Goal: Task Accomplishment & Management: Manage account settings

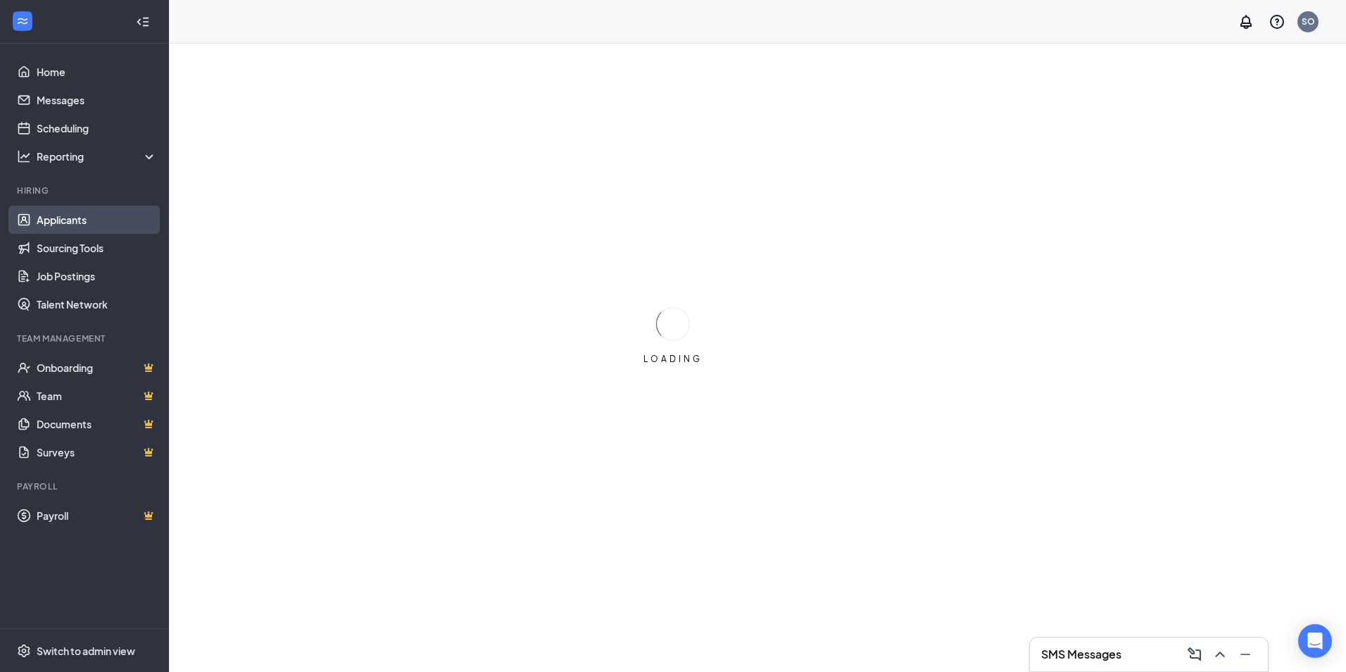
click at [76, 216] on link "Applicants" at bounding box center [97, 220] width 120 height 28
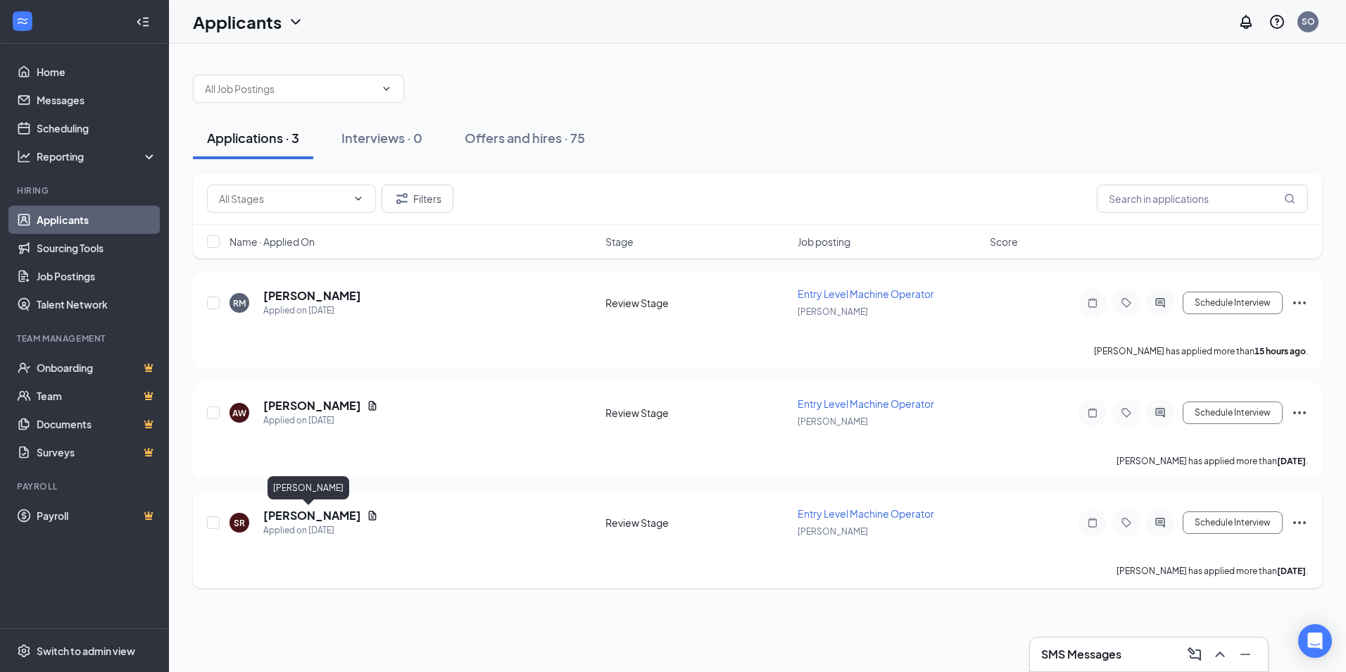
click at [280, 515] on h5 "[PERSON_NAME]" at bounding box center [312, 515] width 98 height 15
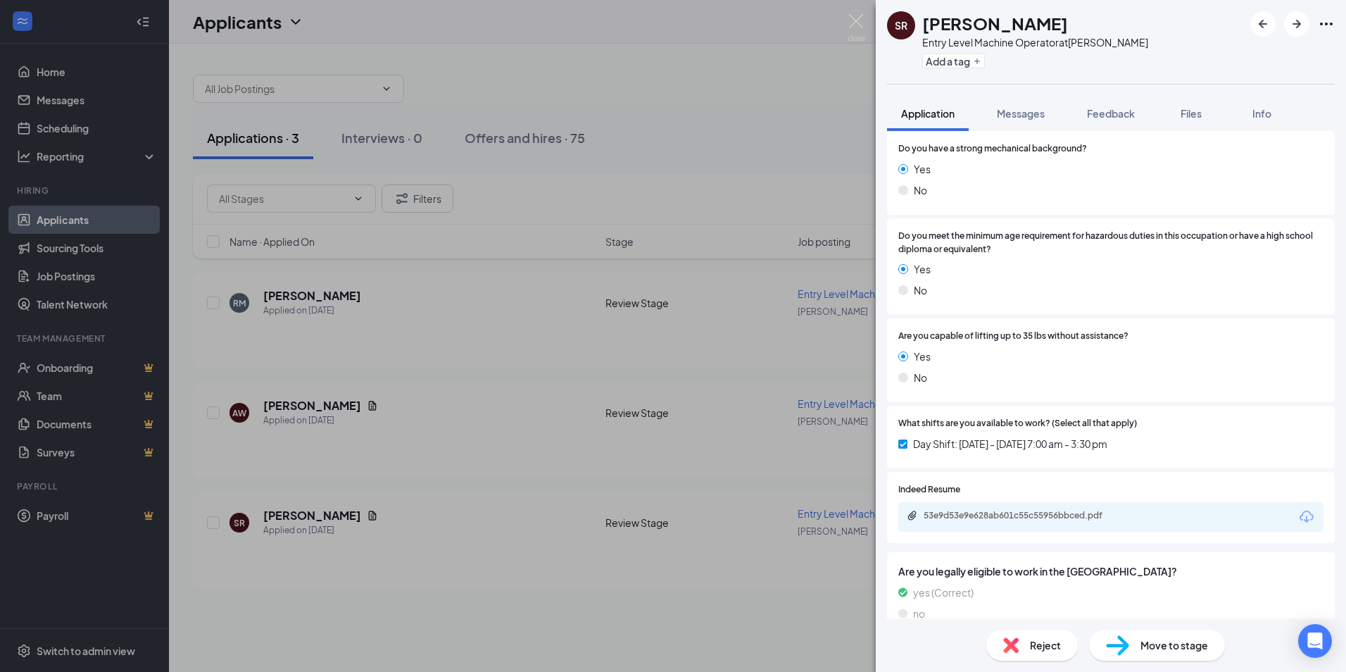
scroll to position [382, 0]
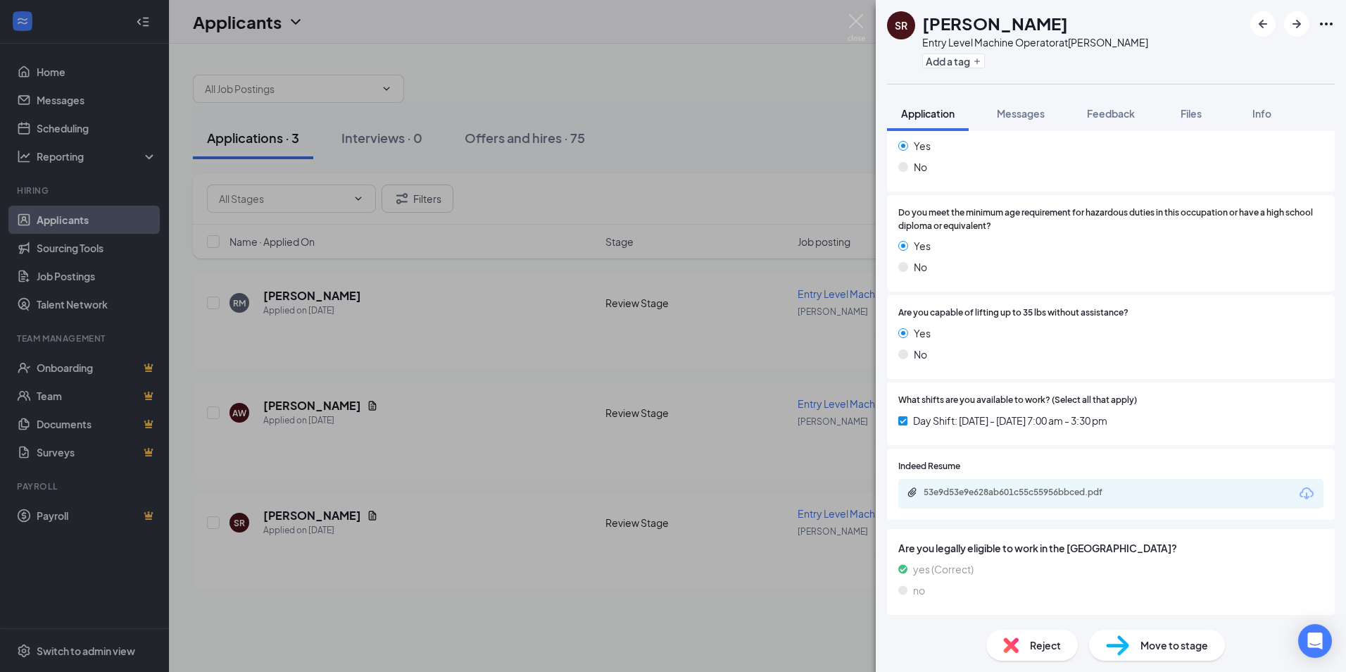
click at [1194, 650] on span "Move to stage" at bounding box center [1174, 644] width 68 height 15
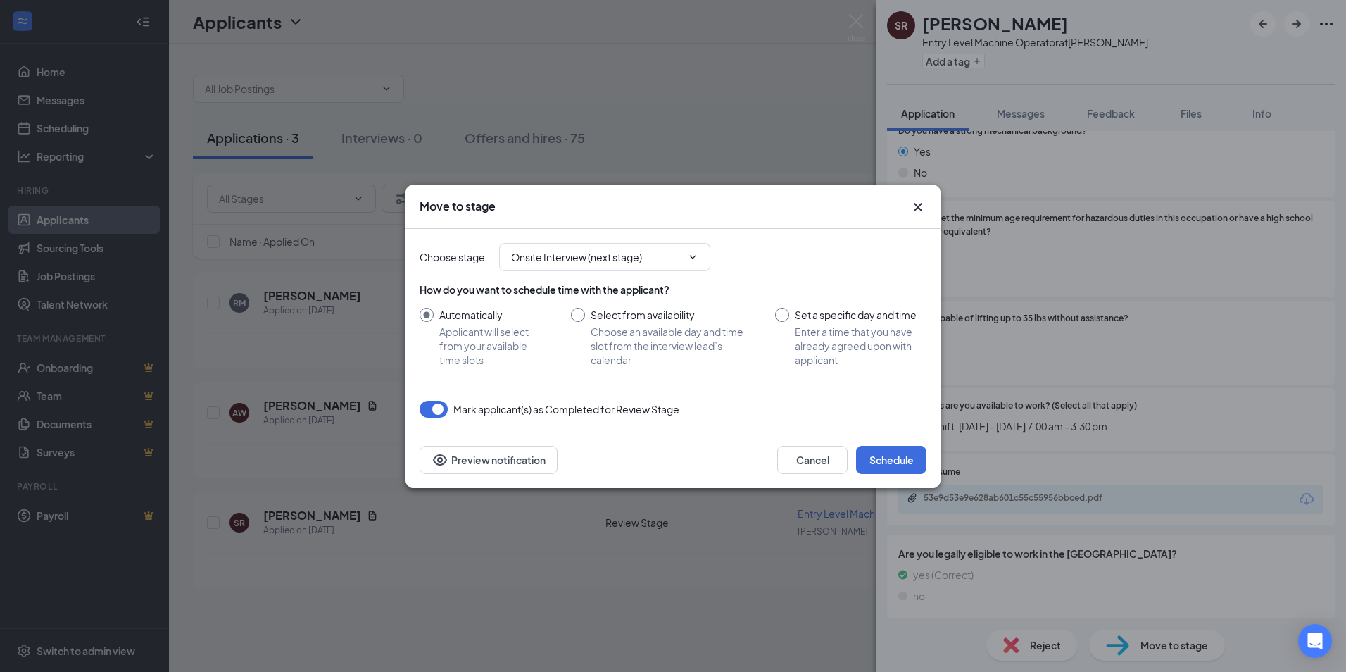
click at [916, 208] on icon "Cross" at bounding box center [918, 206] width 8 height 8
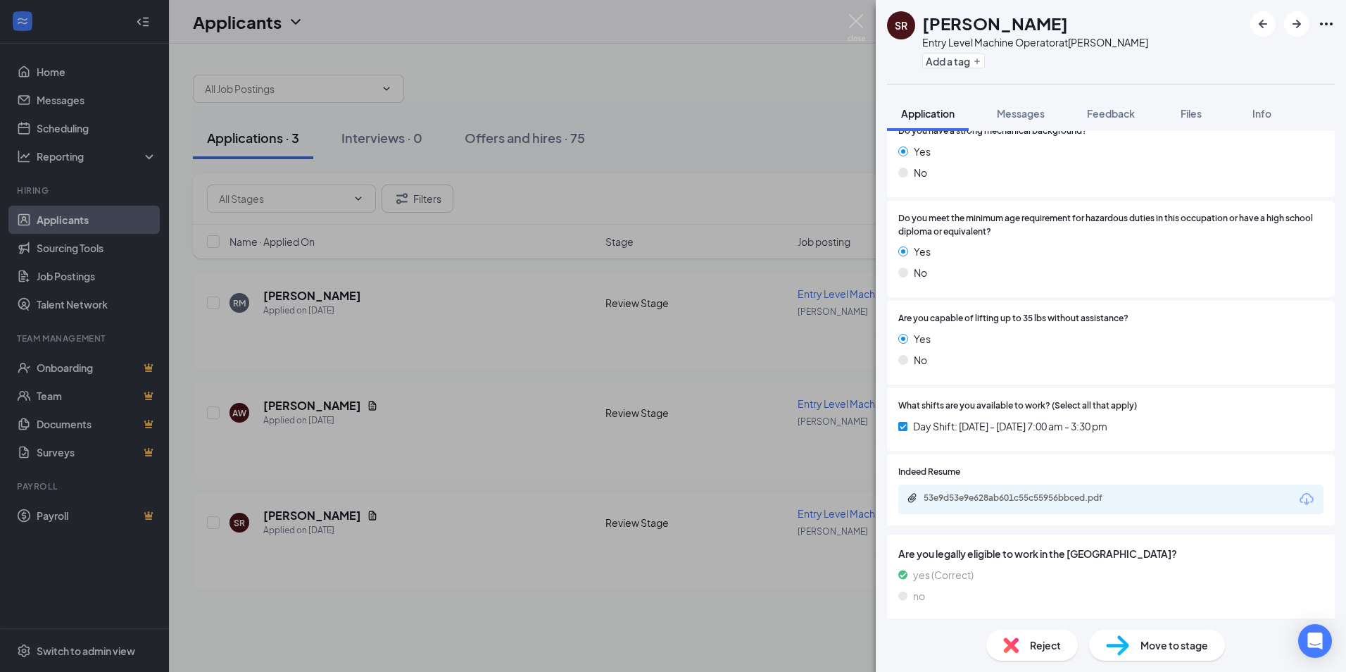
click at [756, 106] on div "SR Shelby Ramer Entry Level Machine Operator at Ronan Add a tag Application Mes…" at bounding box center [673, 336] width 1346 height 672
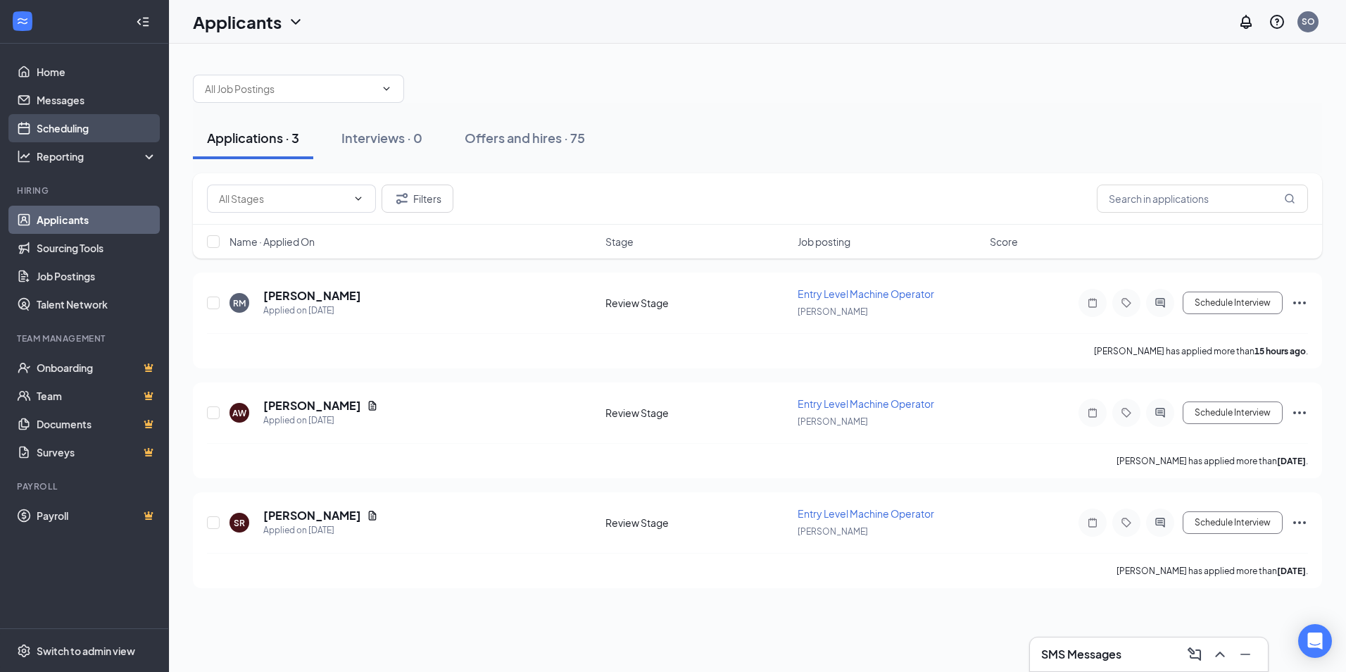
click at [65, 126] on link "Scheduling" at bounding box center [97, 128] width 120 height 28
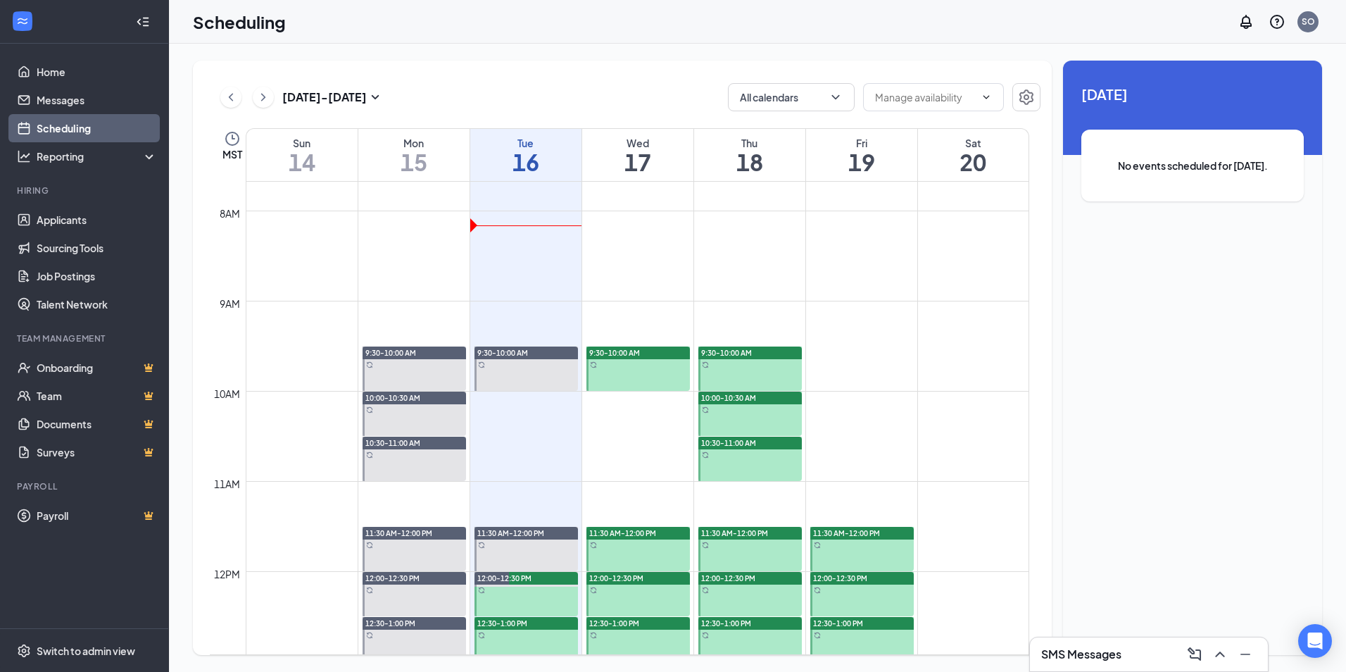
scroll to position [903, 0]
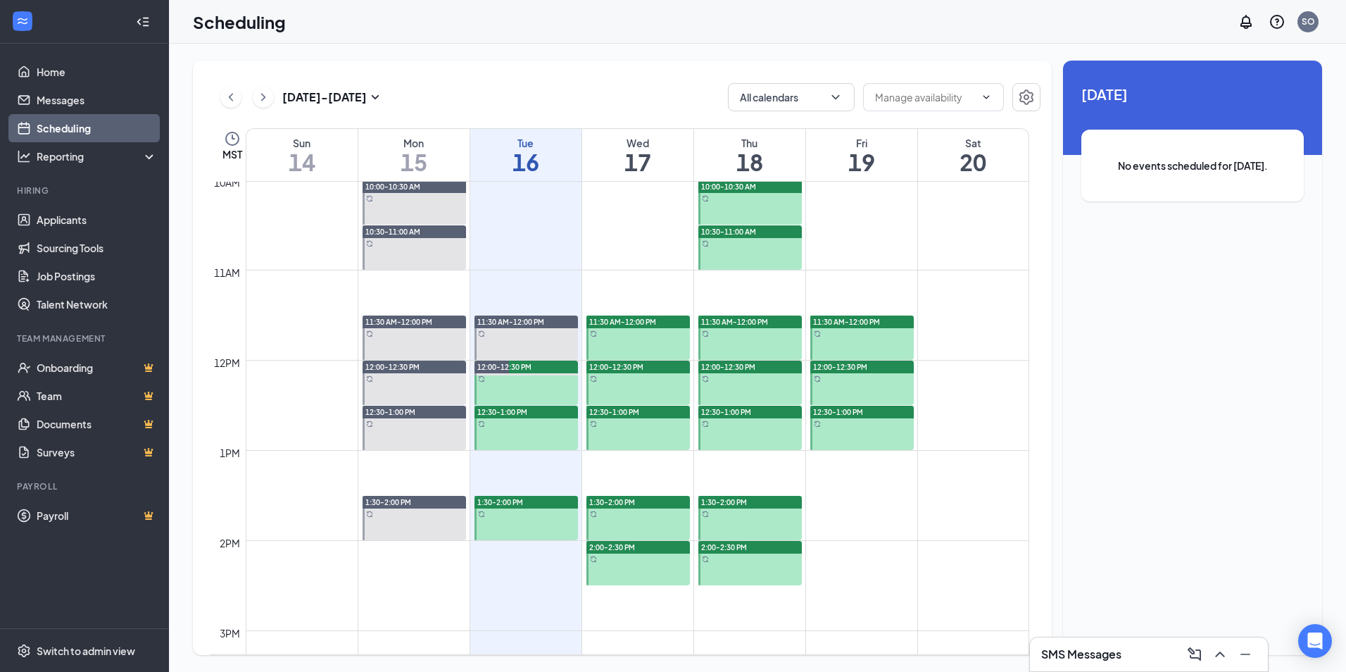
click at [889, 327] on div "11:30 AM-12:00 PM" at bounding box center [861, 321] width 103 height 13
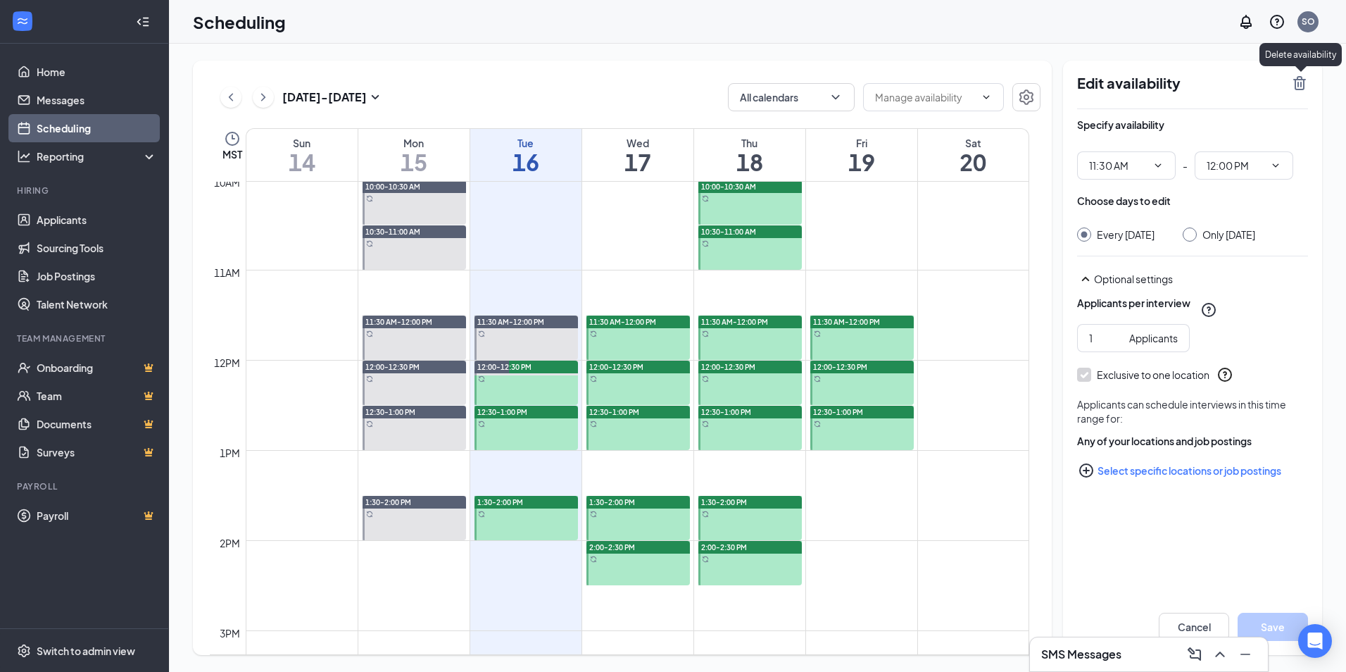
click at [1301, 84] on icon "TrashOutline" at bounding box center [1299, 83] width 13 height 14
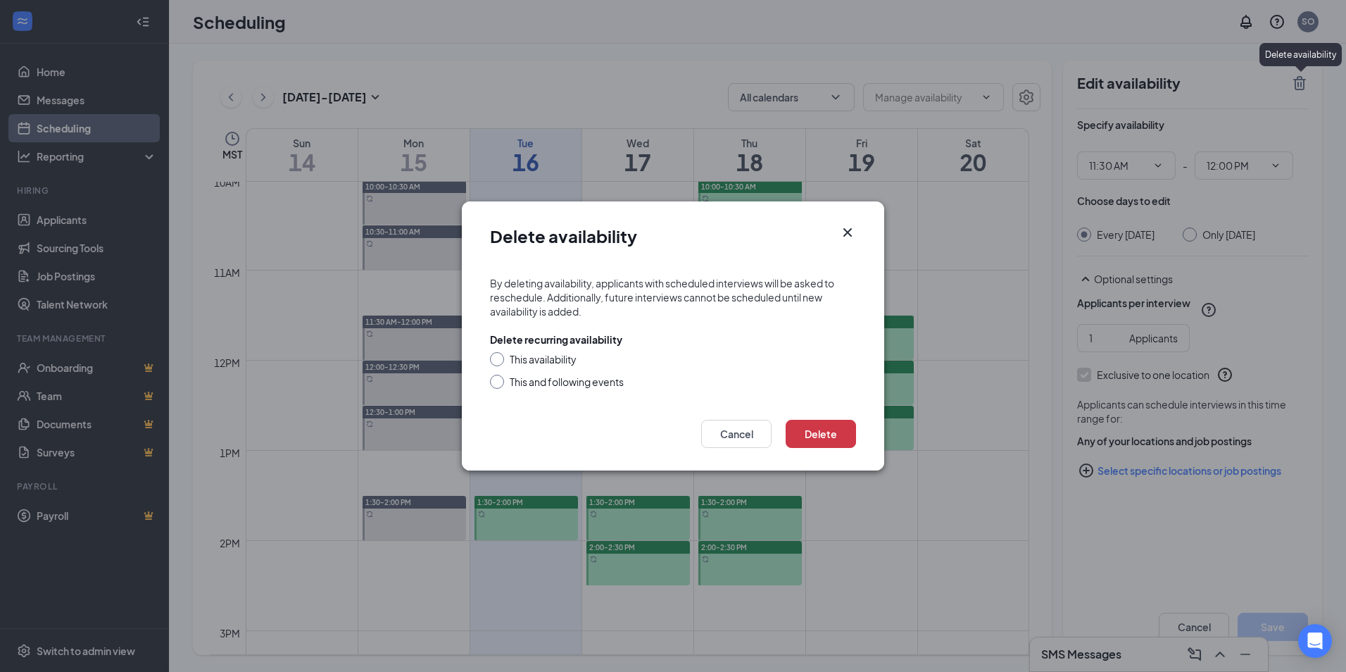
click at [497, 385] on div at bounding box center [497, 381] width 14 height 14
click at [498, 379] on input "This and following events" at bounding box center [495, 379] width 10 height 10
radio input "true"
click at [824, 433] on button "Delete" at bounding box center [821, 434] width 70 height 28
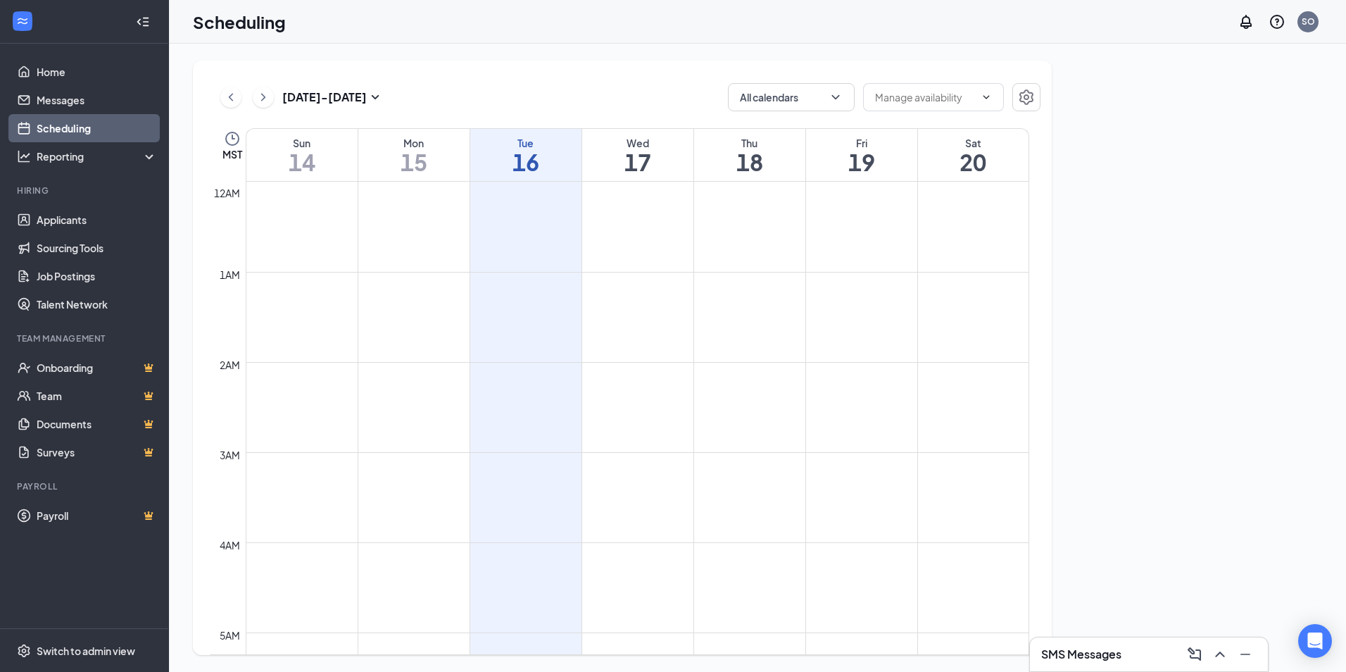
scroll to position [692, 0]
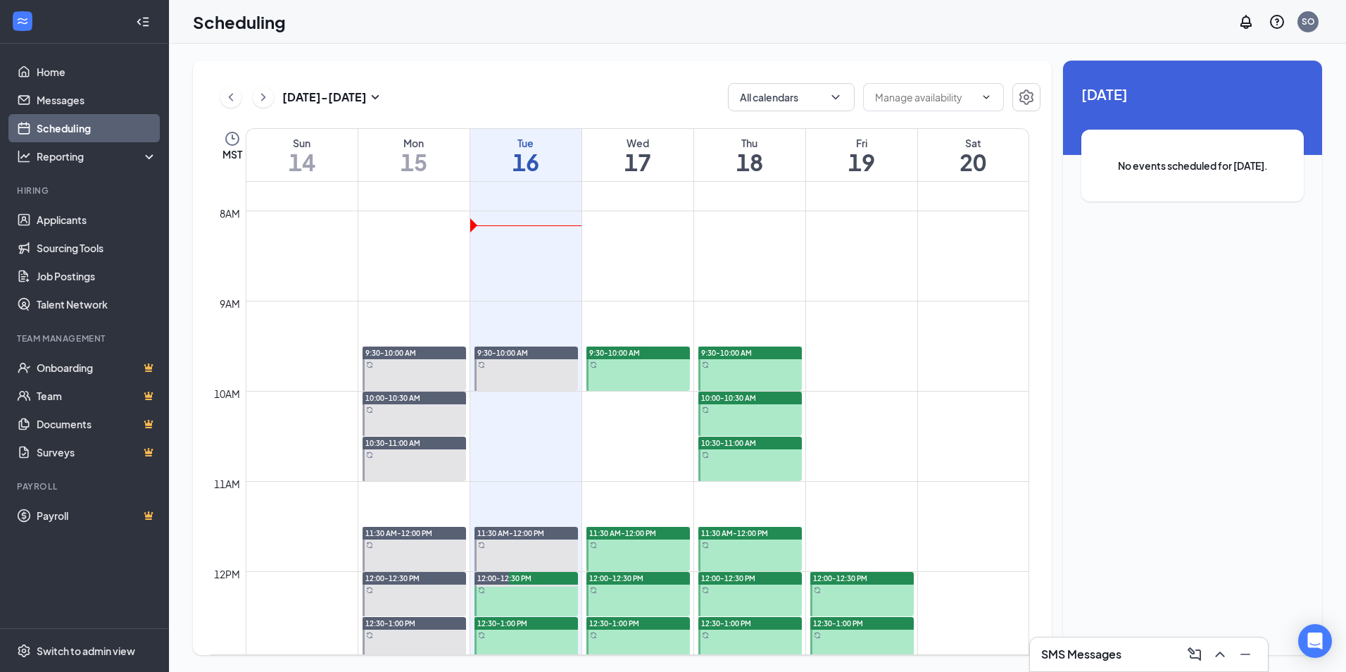
click at [881, 596] on div at bounding box center [861, 594] width 103 height 44
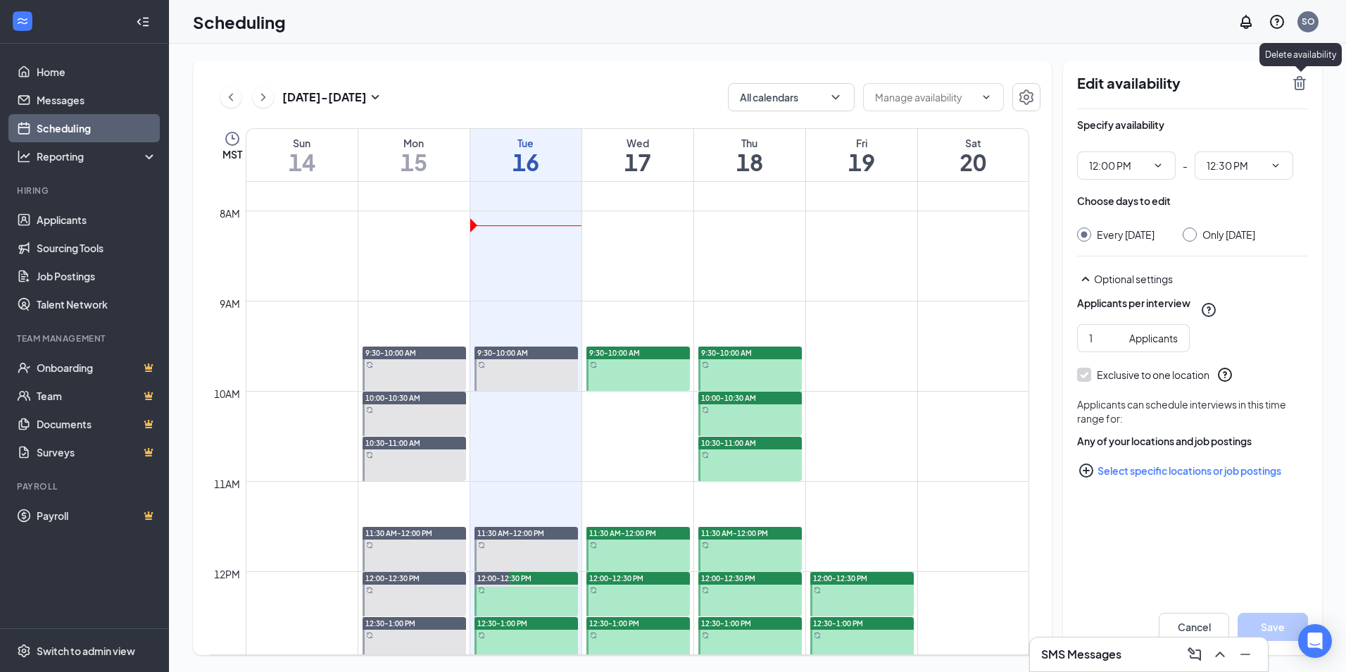
click at [1293, 77] on icon "TrashOutline" at bounding box center [1299, 83] width 17 height 17
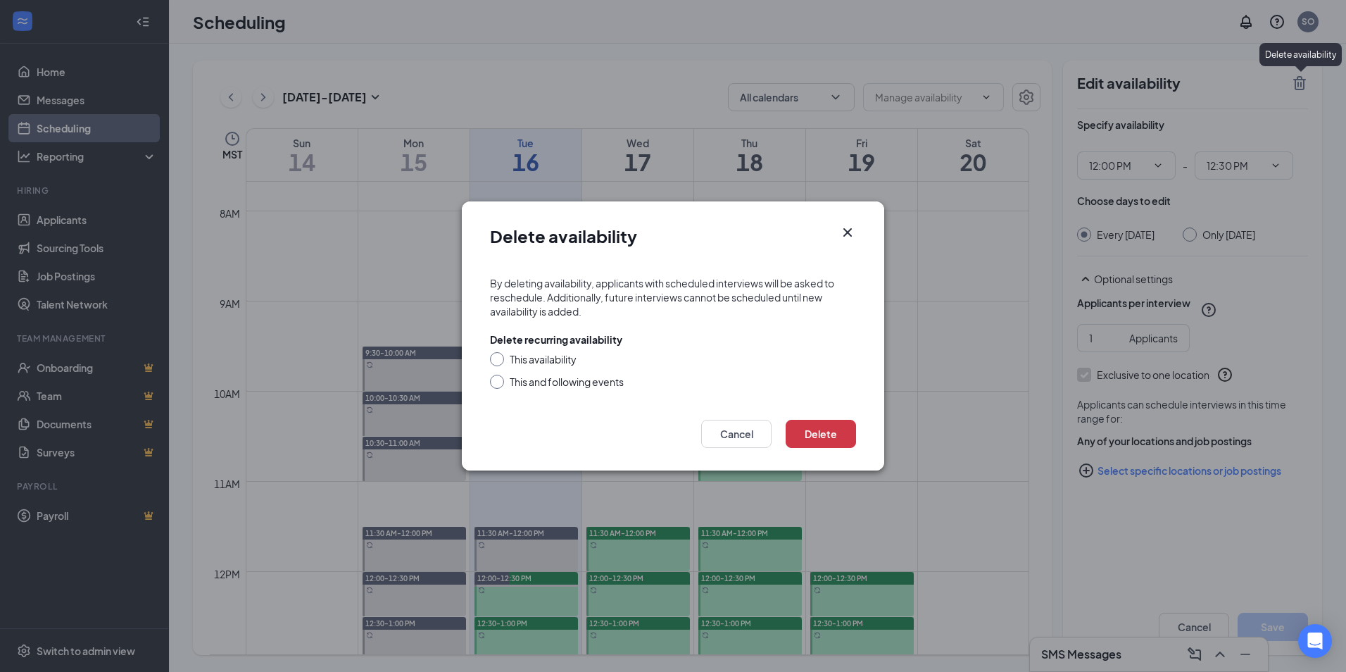
click at [505, 380] on div "This and following events" at bounding box center [673, 381] width 366 height 14
click at [494, 382] on input "This and following events" at bounding box center [495, 379] width 10 height 10
radio input "true"
click at [833, 441] on button "Delete" at bounding box center [821, 434] width 70 height 28
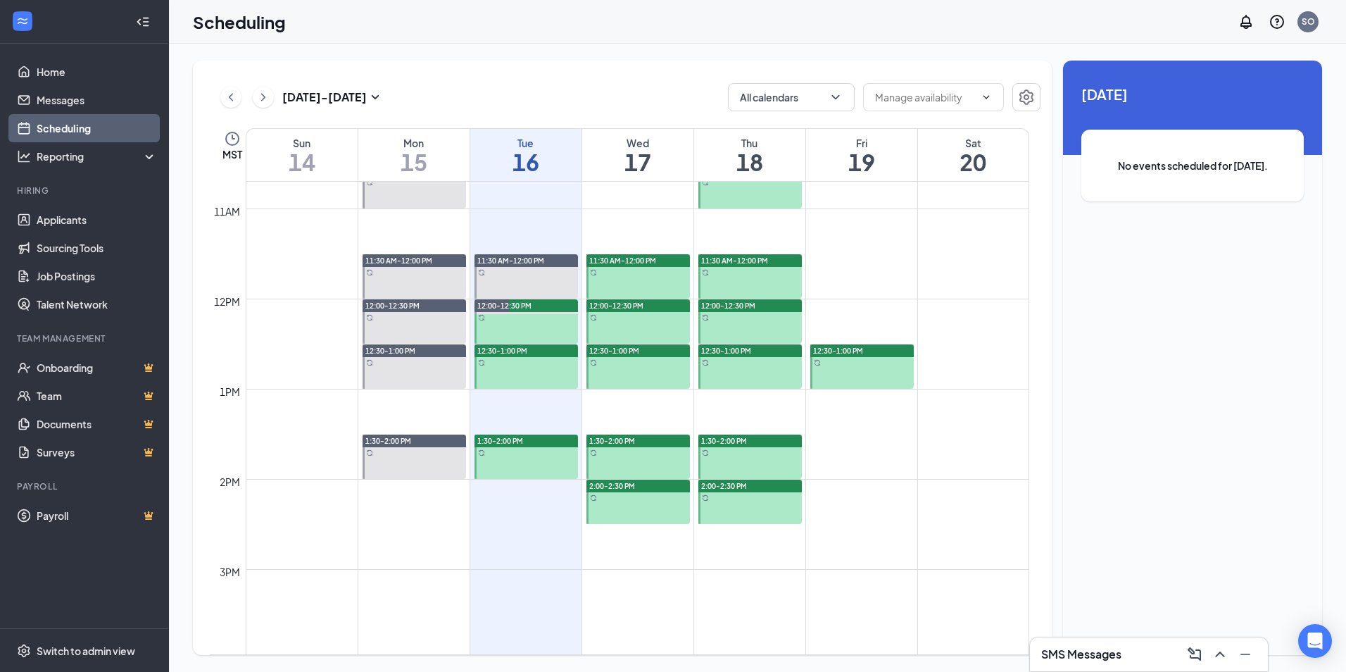
scroll to position [903, 0]
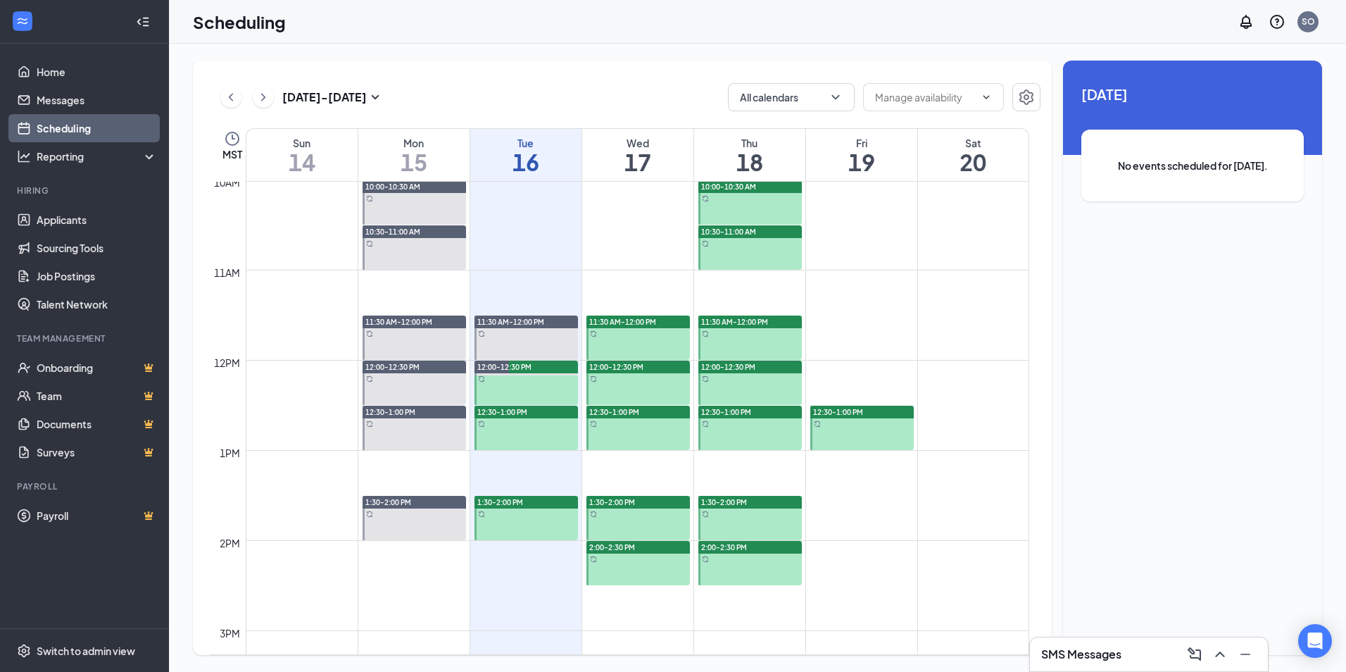
click at [867, 421] on div at bounding box center [861, 427] width 103 height 44
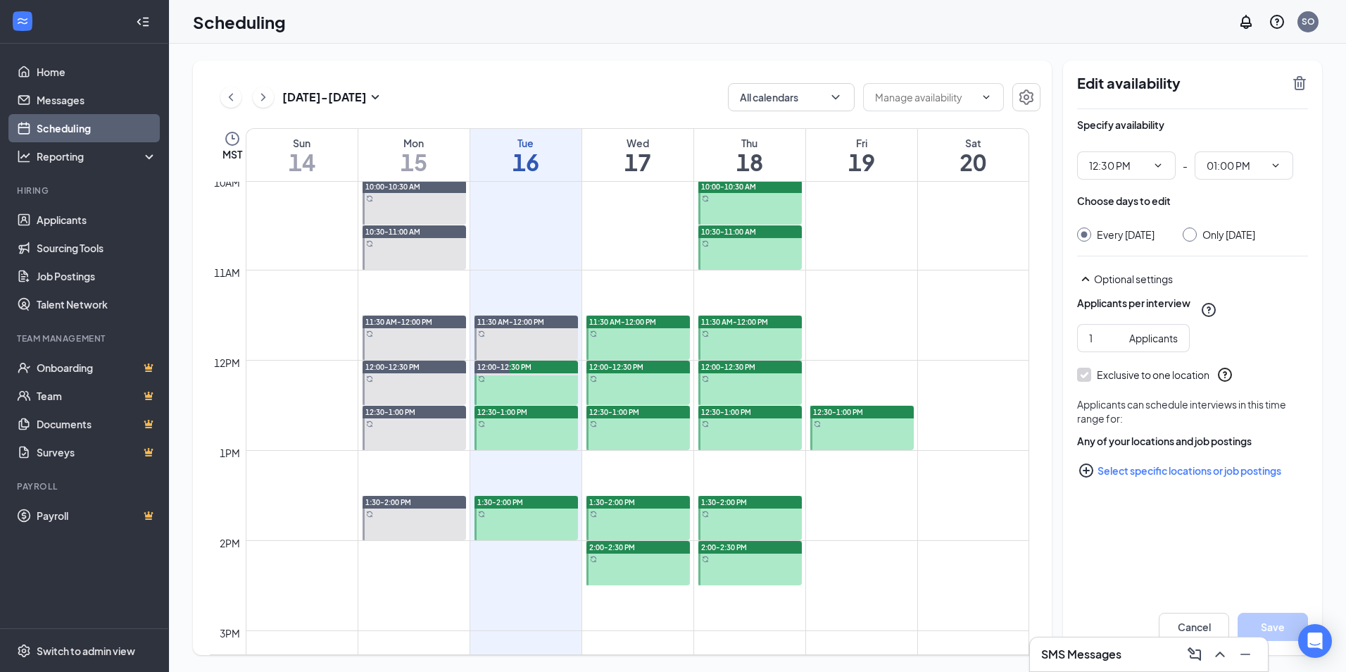
click at [1300, 92] on div "Edit availability" at bounding box center [1192, 92] width 231 height 34
click at [1301, 83] on icon "TrashOutline" at bounding box center [1299, 83] width 13 height 14
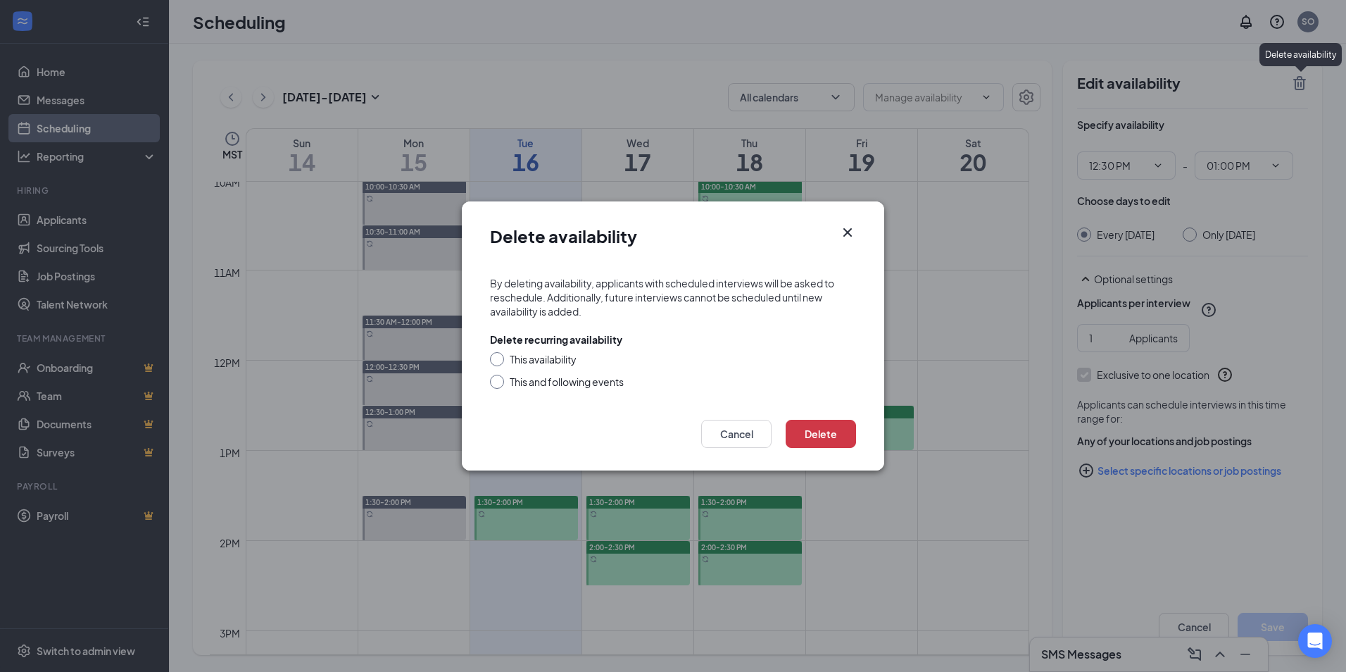
click at [492, 383] on input "This and following events" at bounding box center [495, 379] width 10 height 10
radio input "true"
click at [831, 436] on button "Delete" at bounding box center [821, 434] width 70 height 28
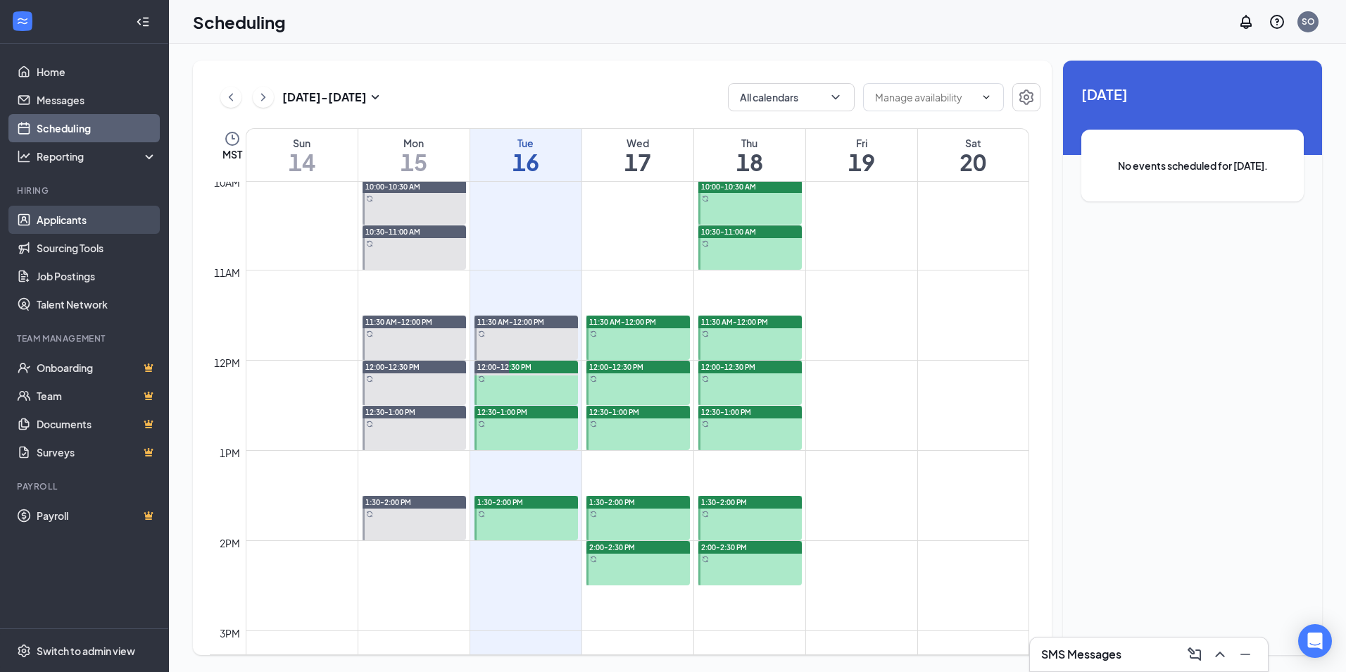
click at [49, 222] on link "Applicants" at bounding box center [97, 220] width 120 height 28
click at [52, 220] on link "Applicants" at bounding box center [97, 220] width 120 height 28
click at [294, 24] on icon "ChevronDown" at bounding box center [295, 21] width 17 height 17
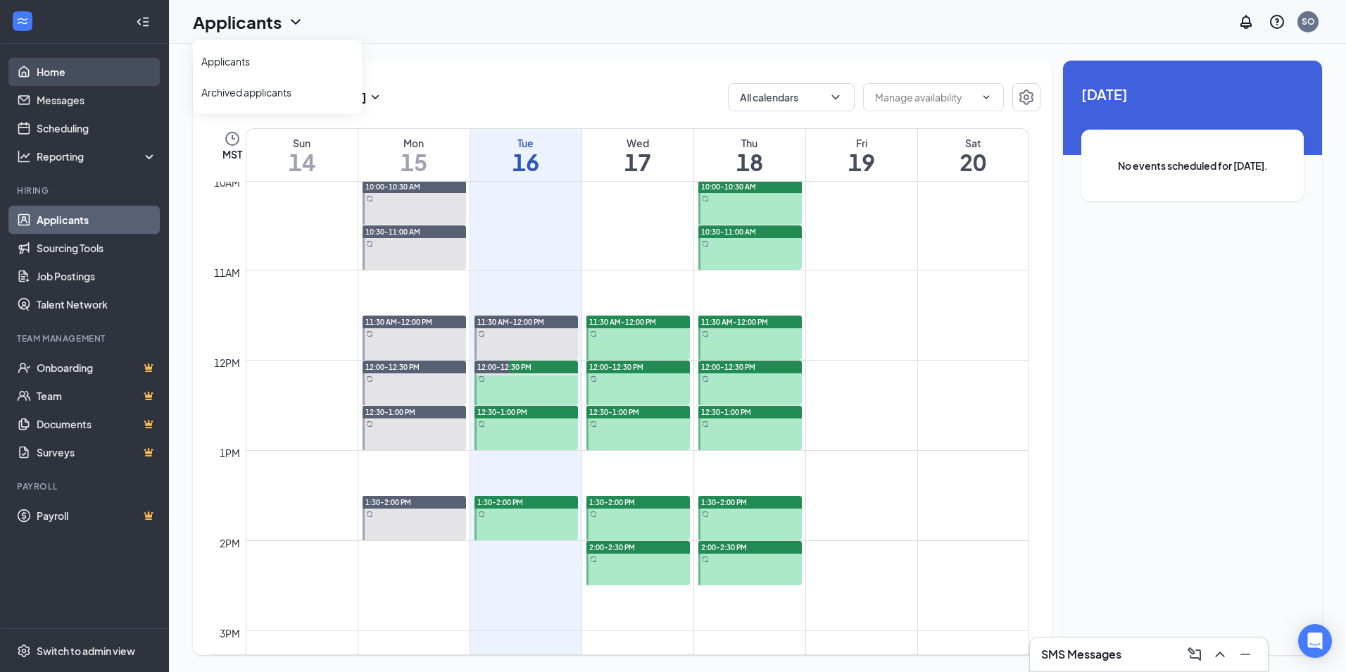
click at [65, 71] on link "Home" at bounding box center [97, 72] width 120 height 28
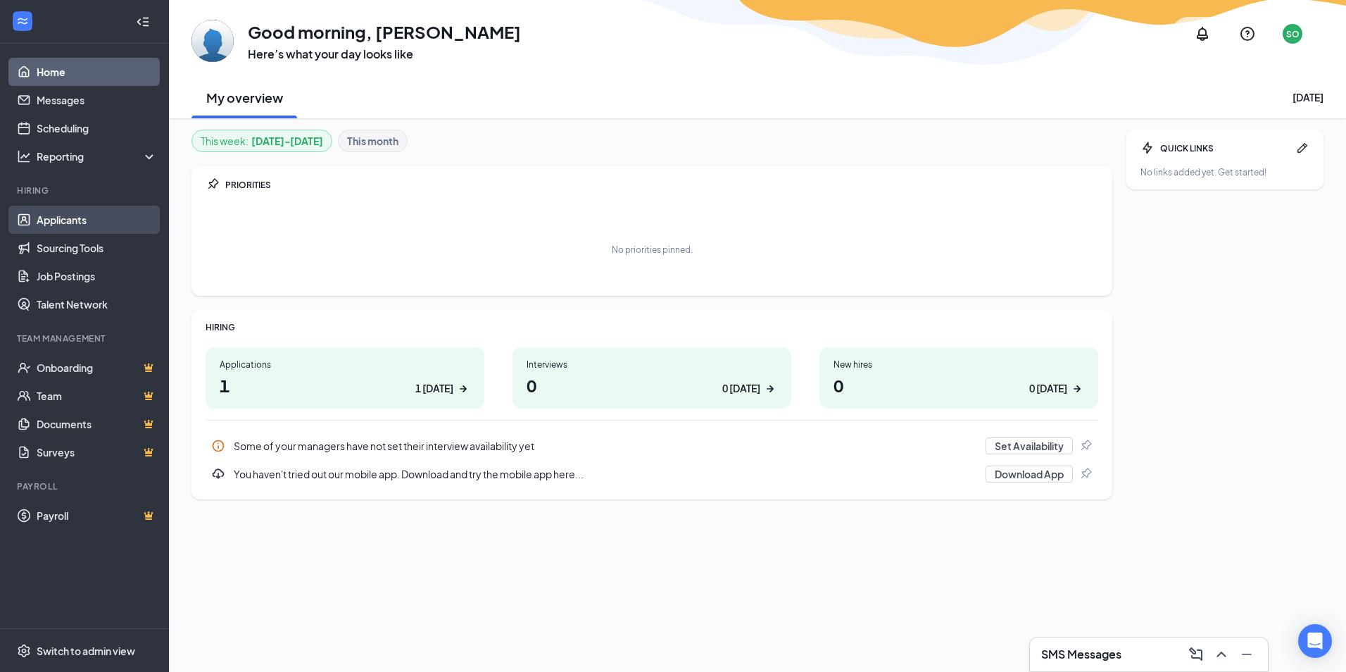
click at [87, 213] on link "Applicants" at bounding box center [97, 220] width 120 height 28
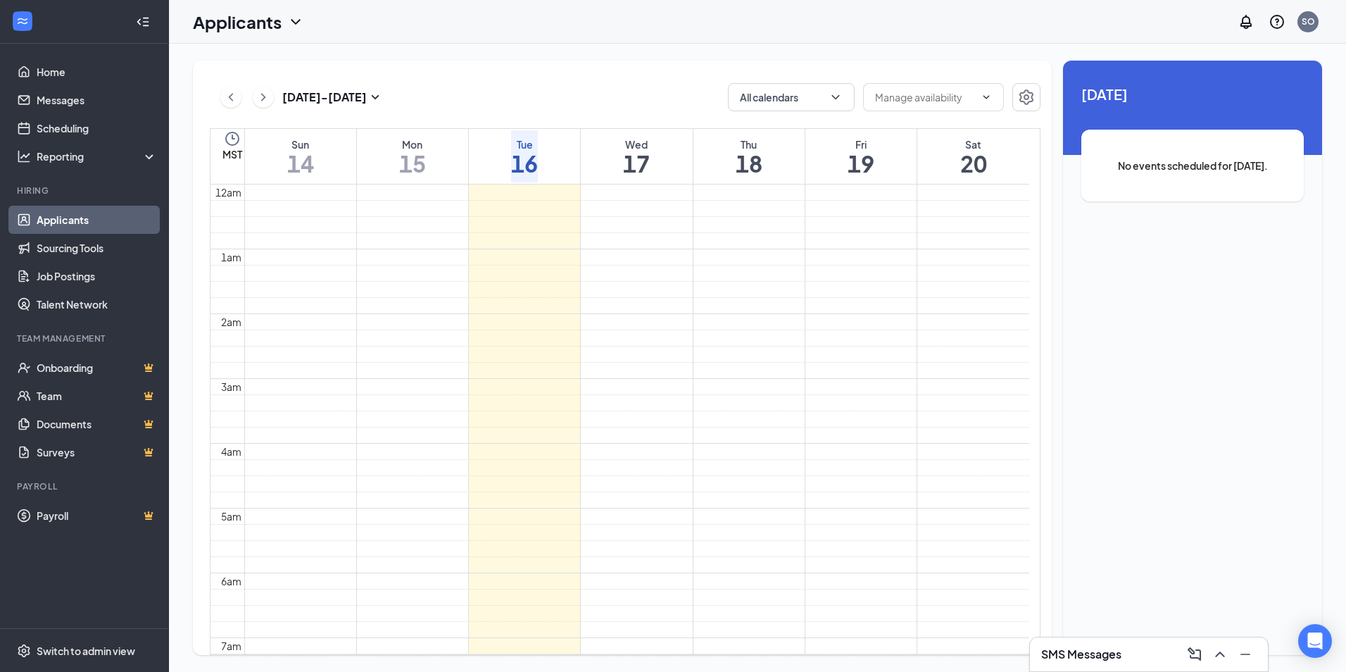
scroll to position [497, 0]
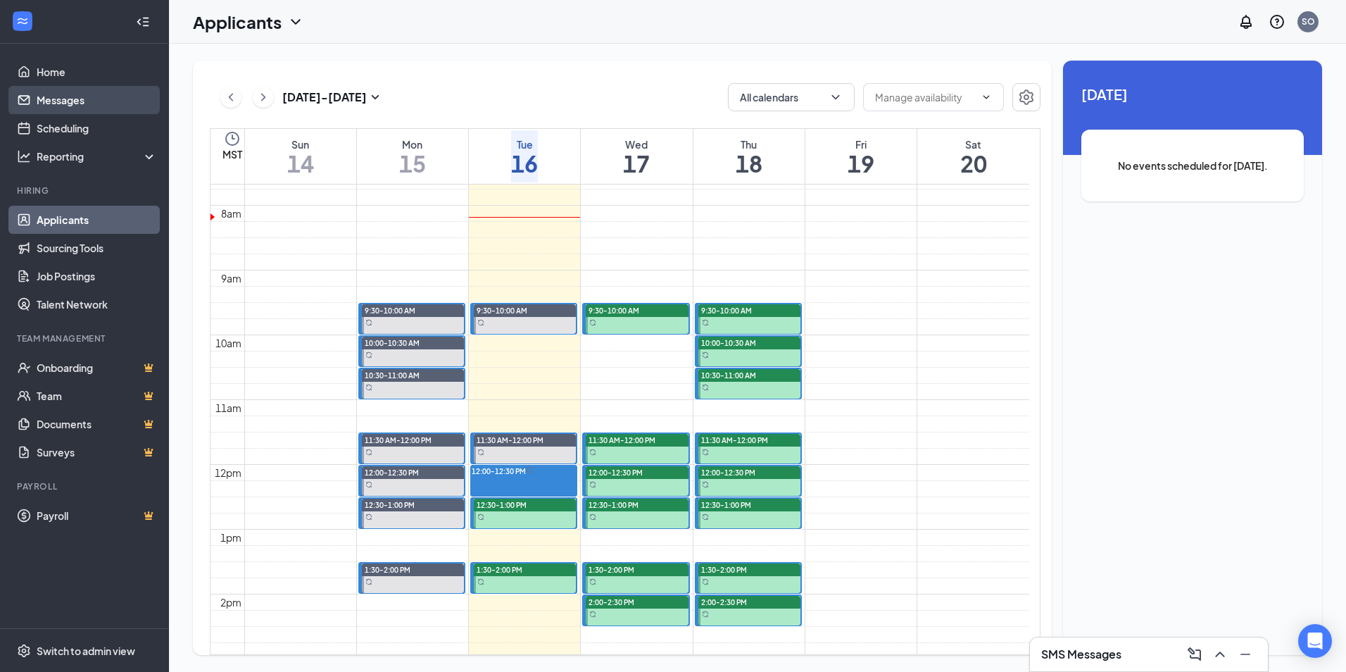
click at [81, 100] on link "Messages" at bounding box center [97, 100] width 120 height 28
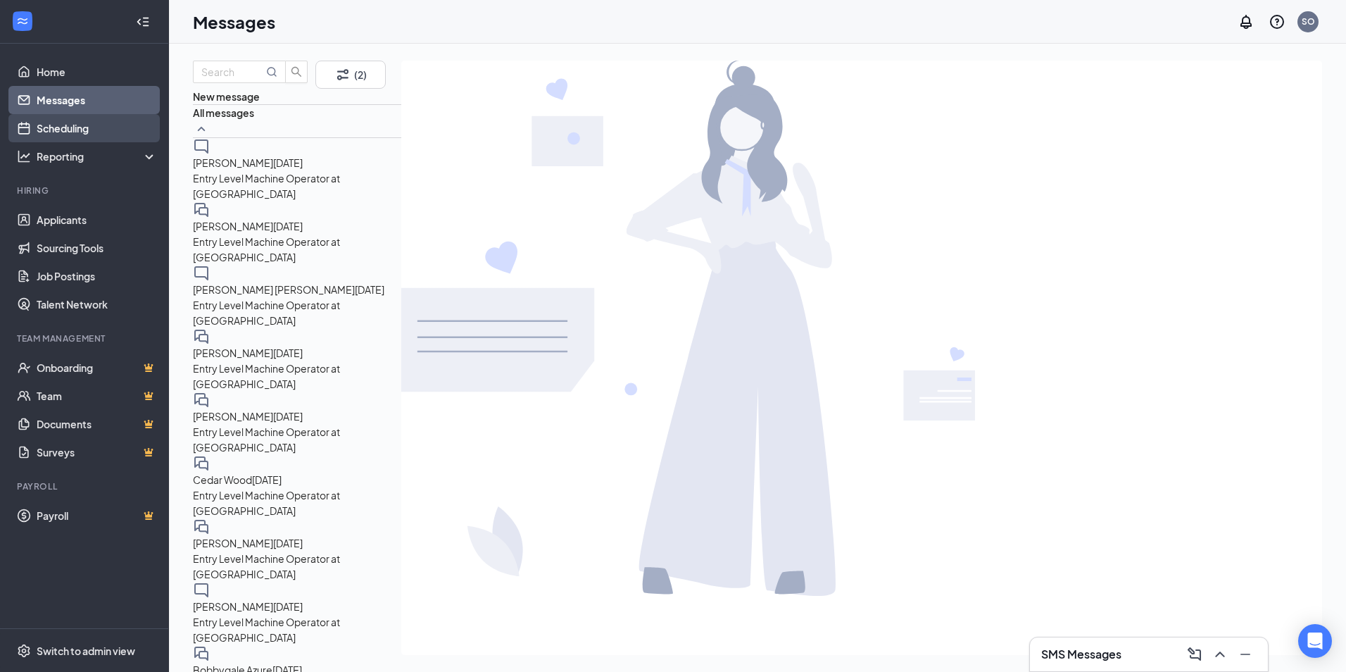
click at [81, 138] on link "Scheduling" at bounding box center [97, 128] width 120 height 28
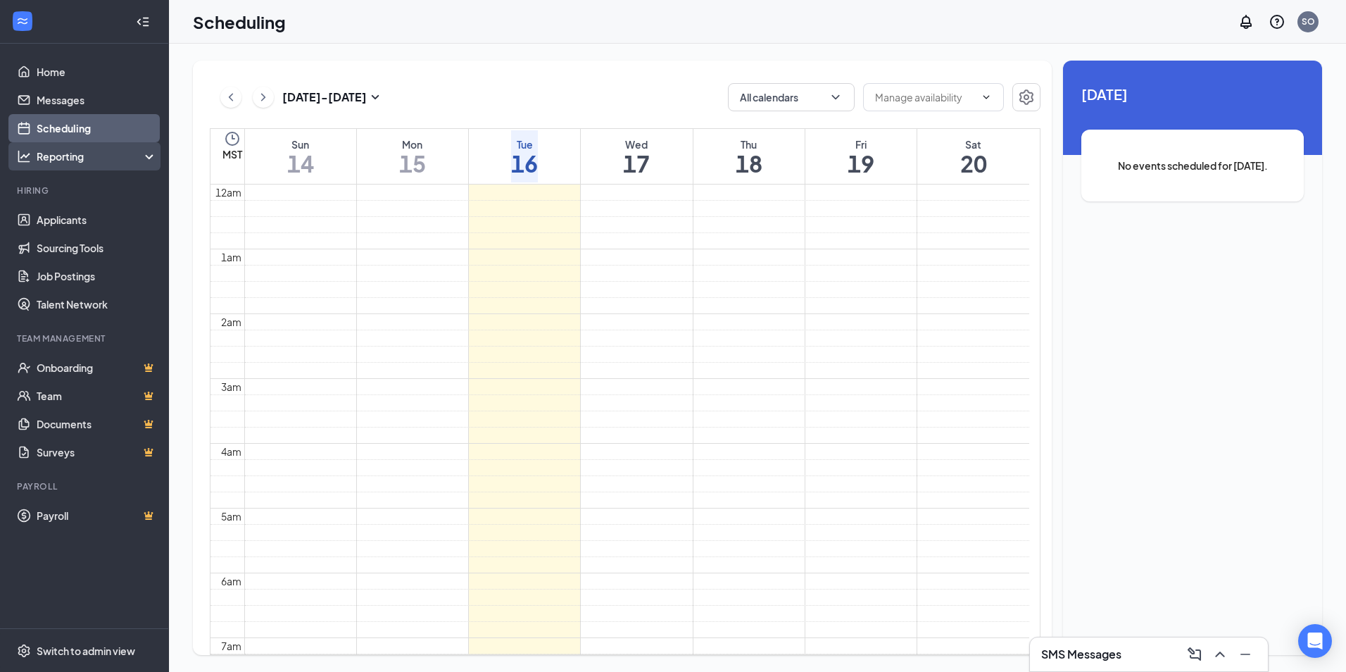
scroll to position [497, 0]
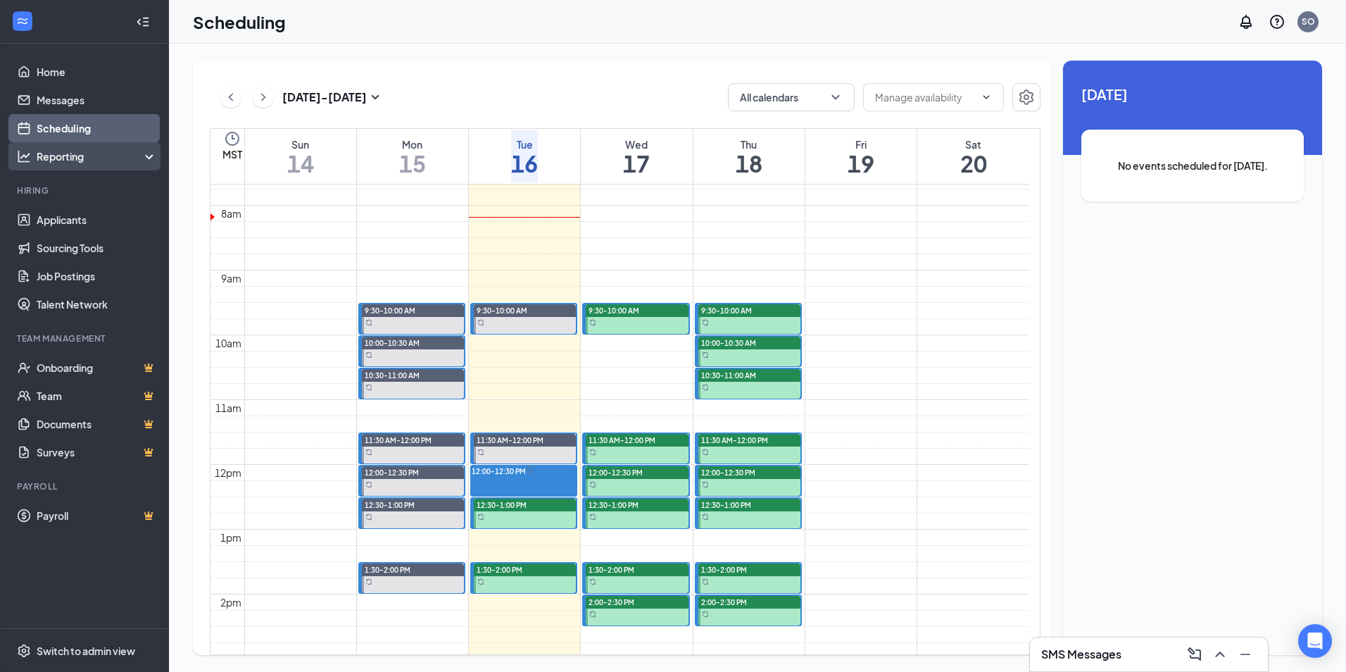
click at [81, 156] on div "Reporting" at bounding box center [97, 156] width 121 height 14
click at [144, 155] on div "Reporting" at bounding box center [97, 156] width 121 height 14
click at [101, 222] on link "Applicants" at bounding box center [97, 220] width 120 height 28
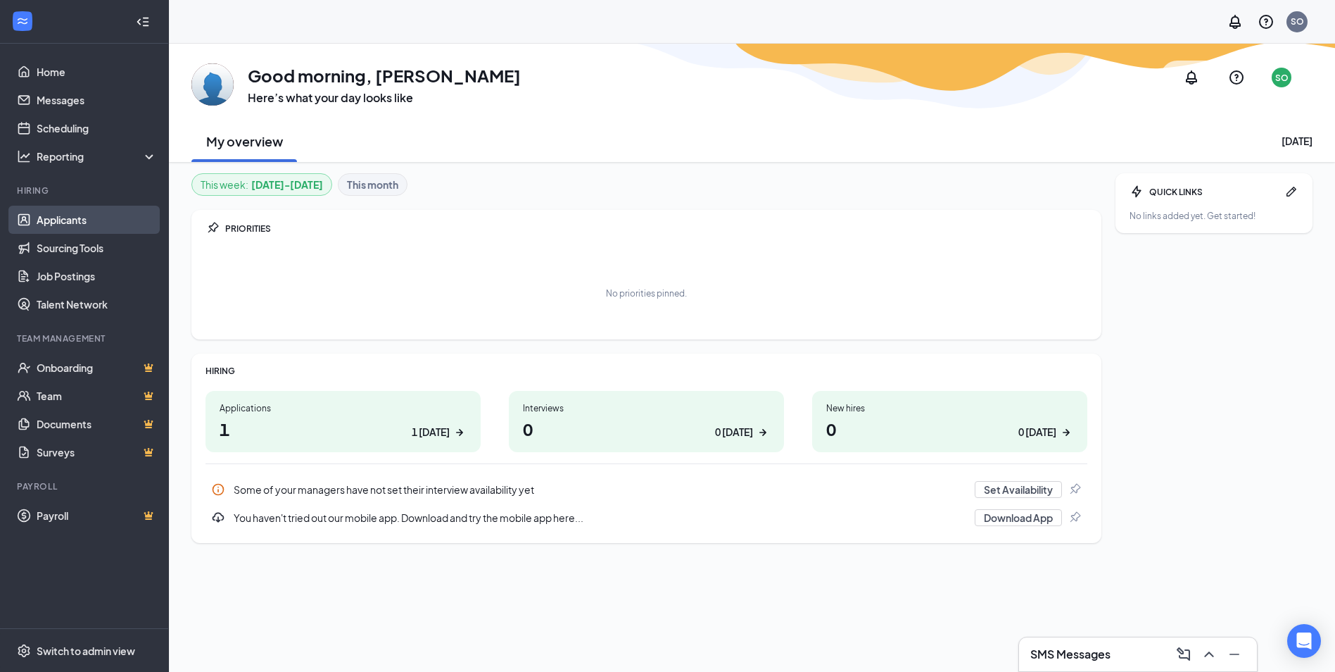
click at [80, 221] on link "Applicants" at bounding box center [97, 220] width 120 height 28
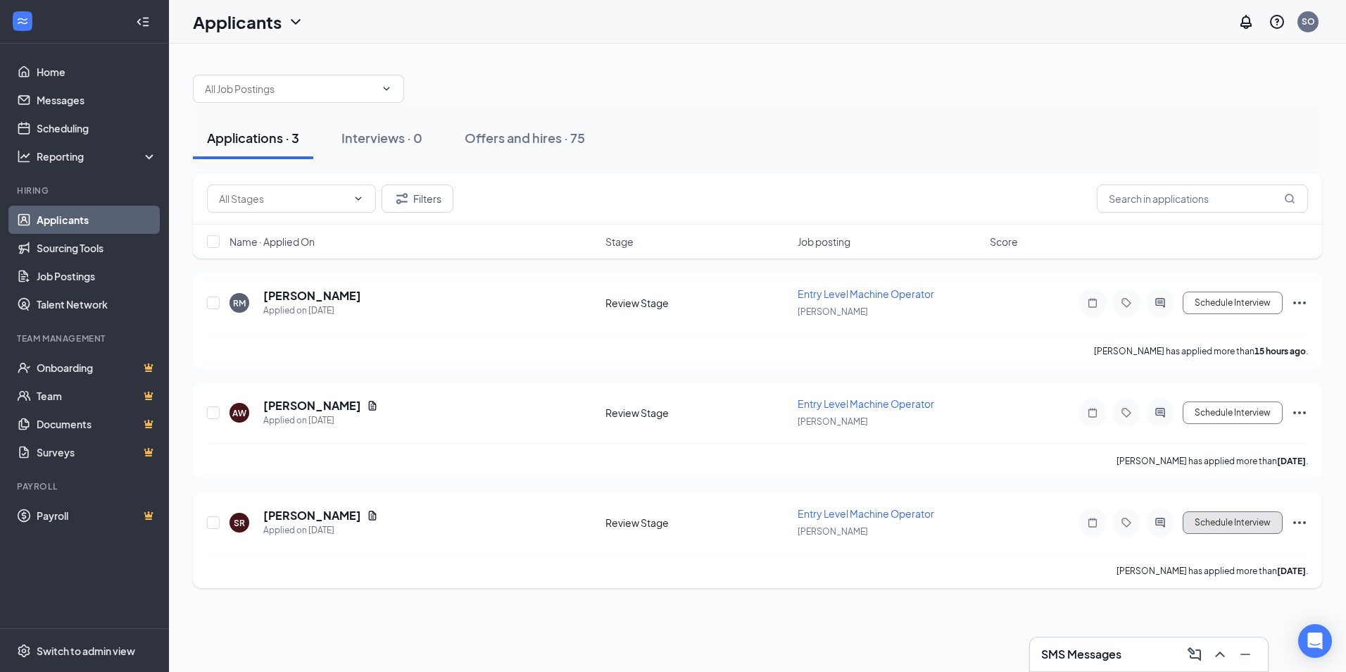
click at [1228, 526] on button "Schedule Interview" at bounding box center [1233, 522] width 100 height 23
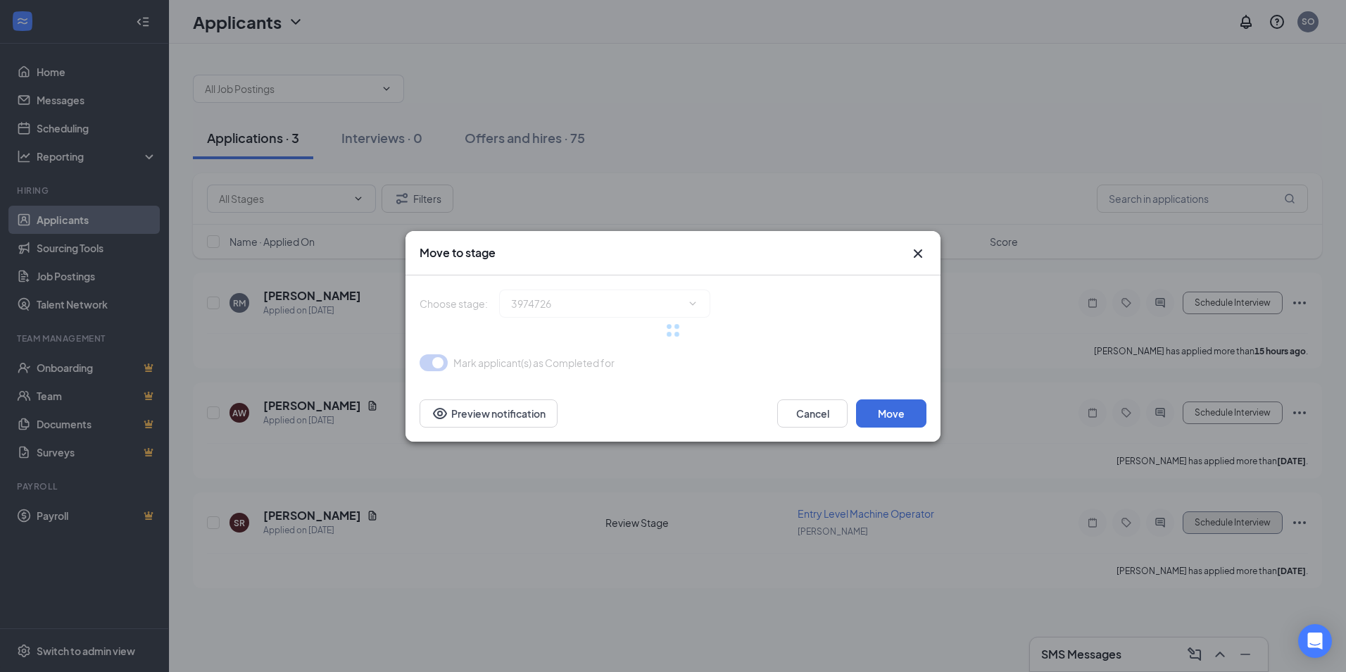
type input "Onsite Interview (next stage)"
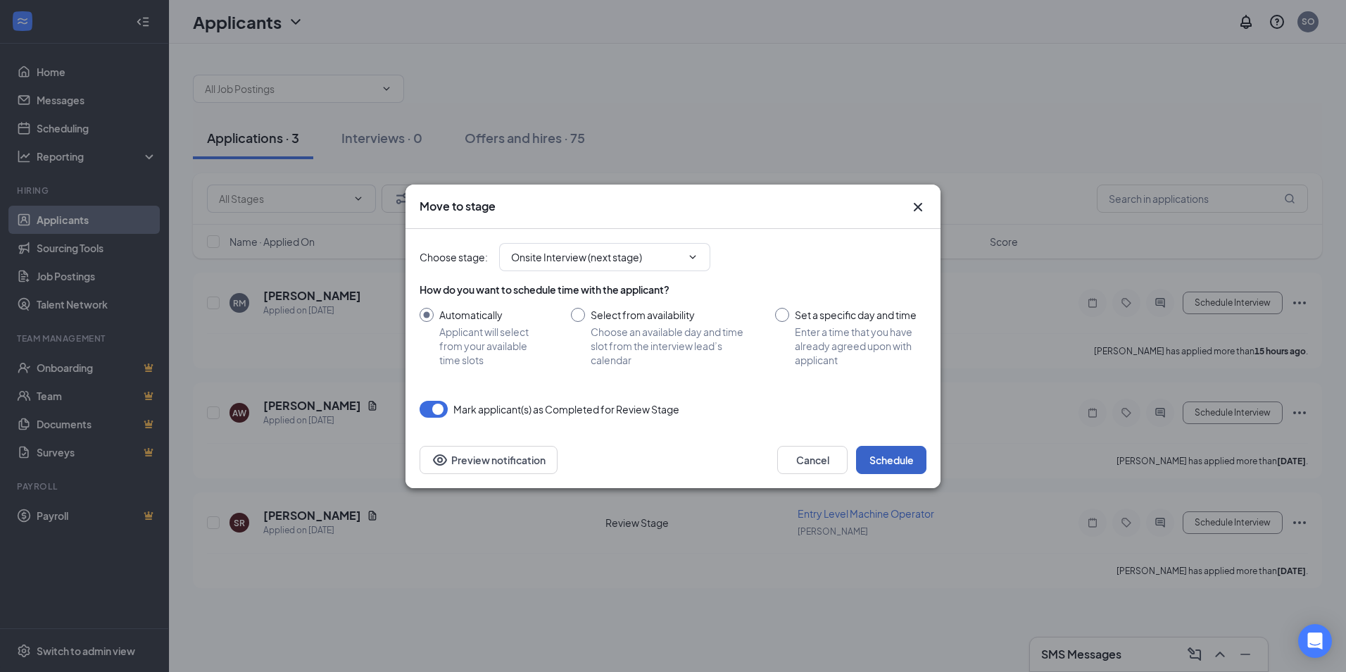
click at [898, 462] on button "Schedule" at bounding box center [891, 460] width 70 height 28
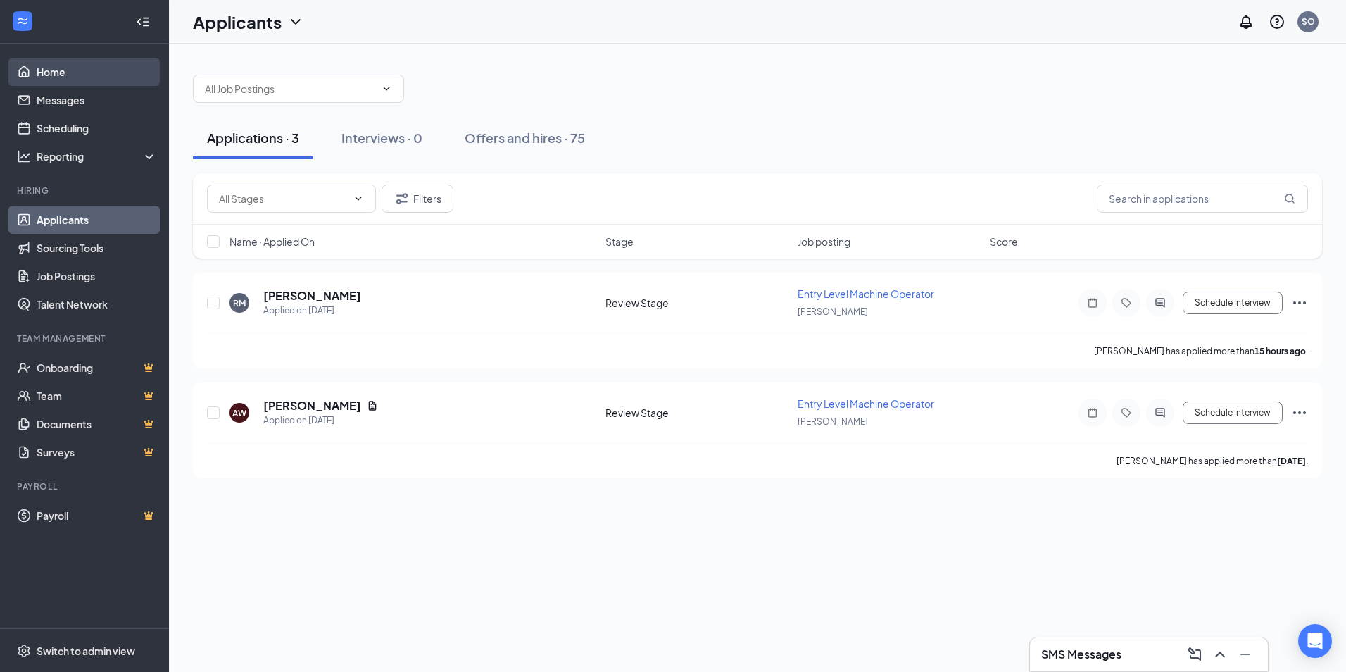
click at [48, 72] on link "Home" at bounding box center [97, 72] width 120 height 28
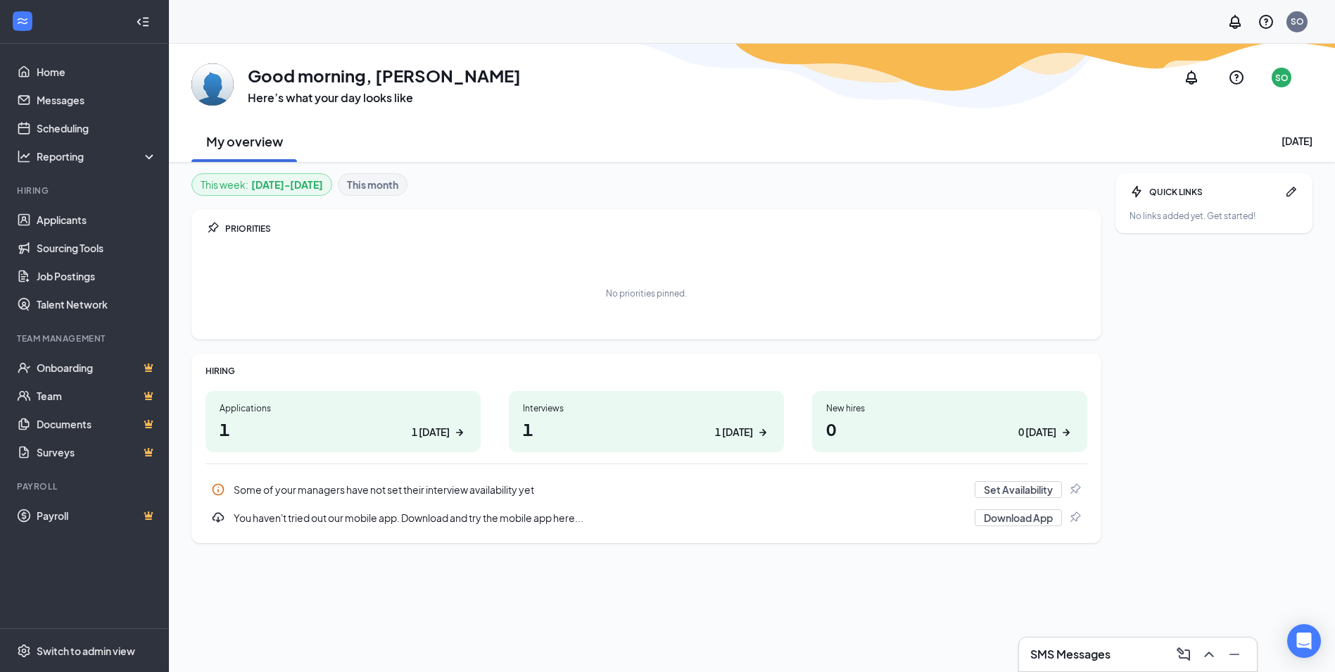
click at [648, 428] on h1 "1 1 today" at bounding box center [646, 429] width 247 height 24
click at [92, 213] on link "Applicants" at bounding box center [97, 220] width 120 height 28
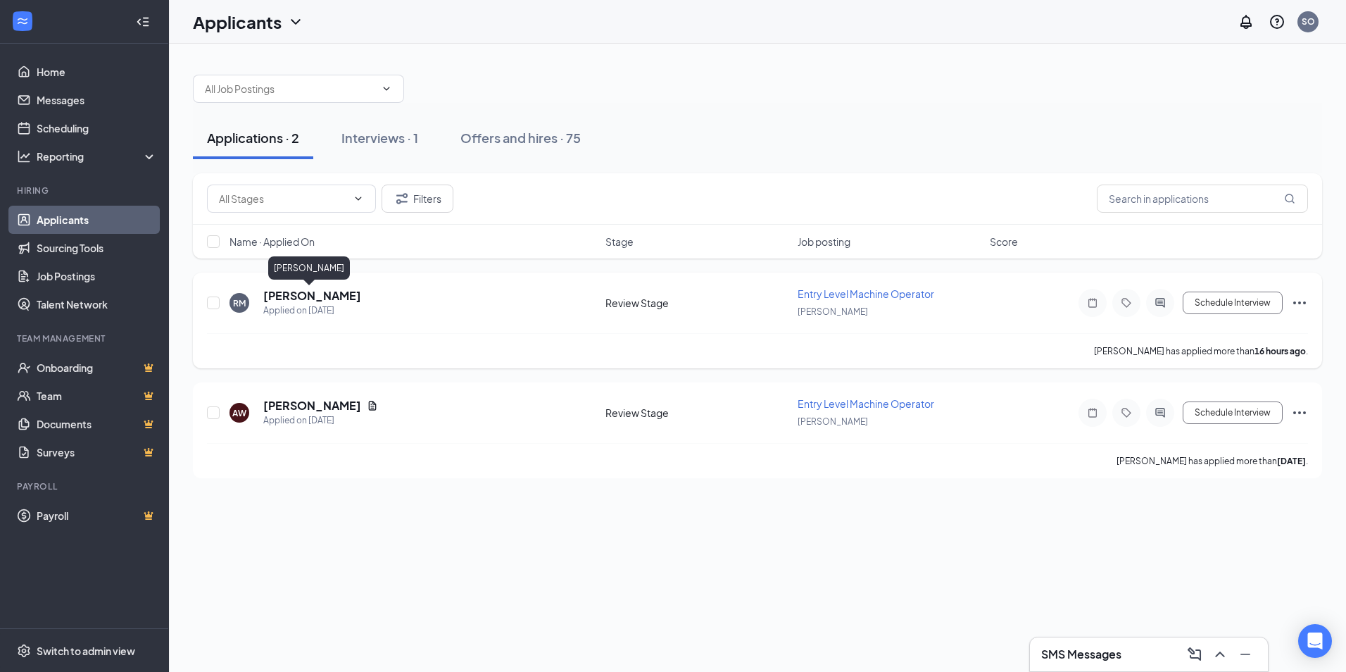
click at [330, 294] on h5 "[PERSON_NAME]" at bounding box center [312, 295] width 98 height 15
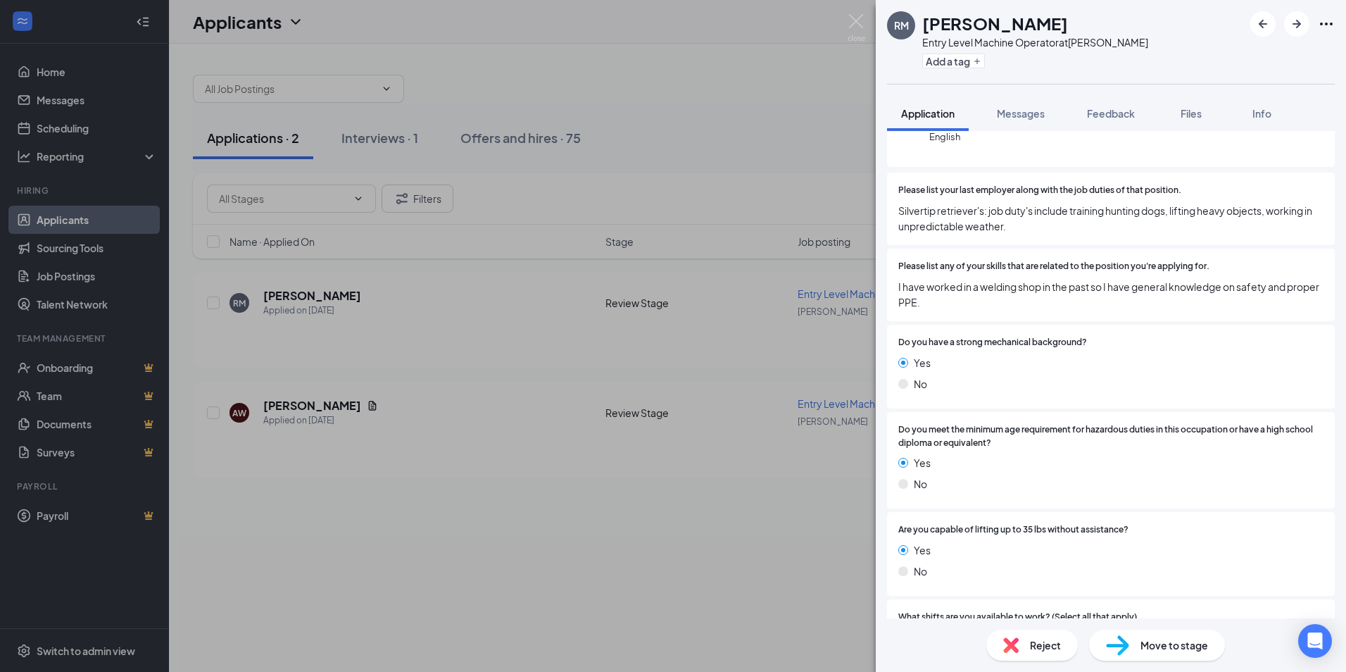
scroll to position [165, 0]
drag, startPoint x: 339, startPoint y: 538, endPoint x: 339, endPoint y: 464, distance: 74.6
click at [339, 522] on div "RM Ricky McCain Entry Level Machine Operator at Ronan Add a tag Application Mes…" at bounding box center [673, 336] width 1346 height 672
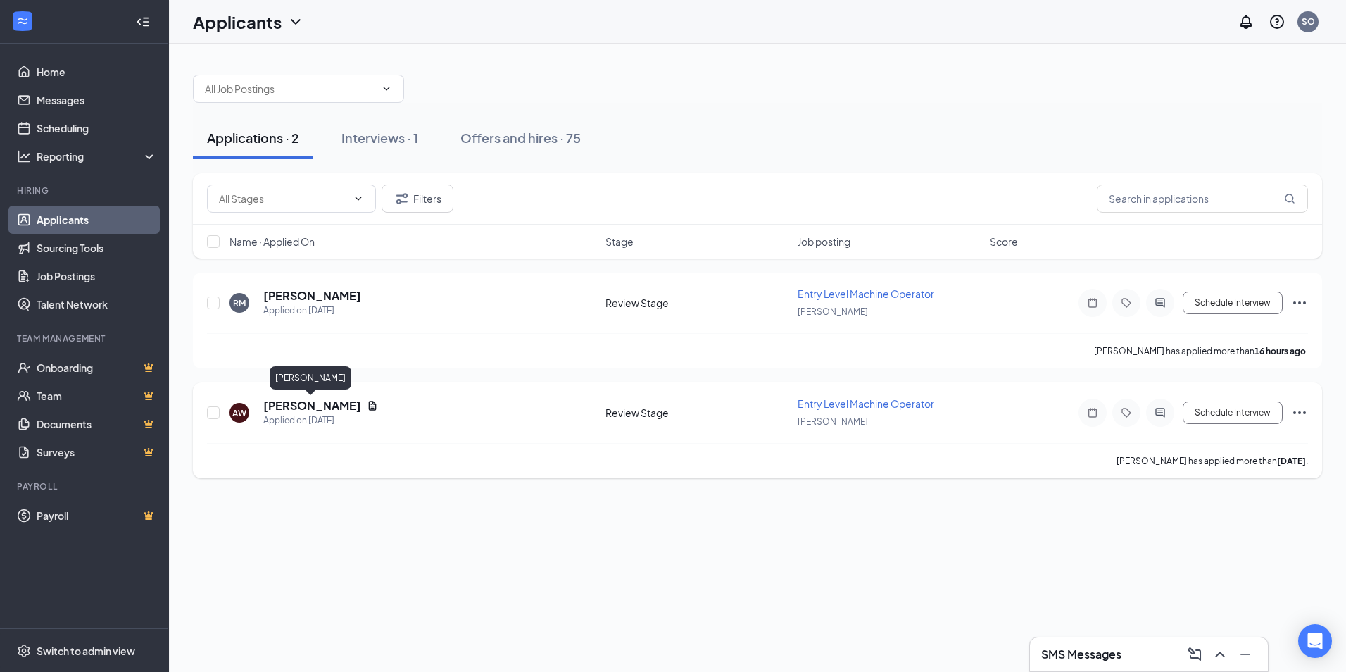
click at [331, 402] on h5 "[PERSON_NAME]" at bounding box center [312, 405] width 98 height 15
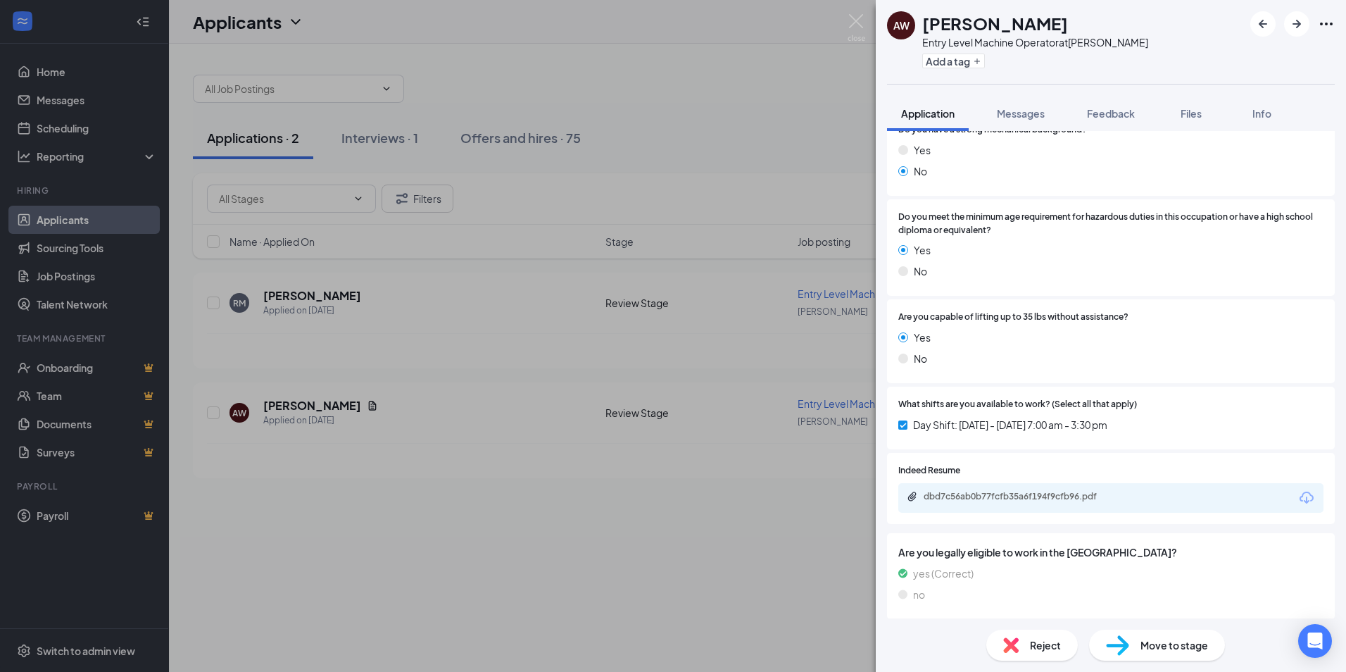
scroll to position [367, 0]
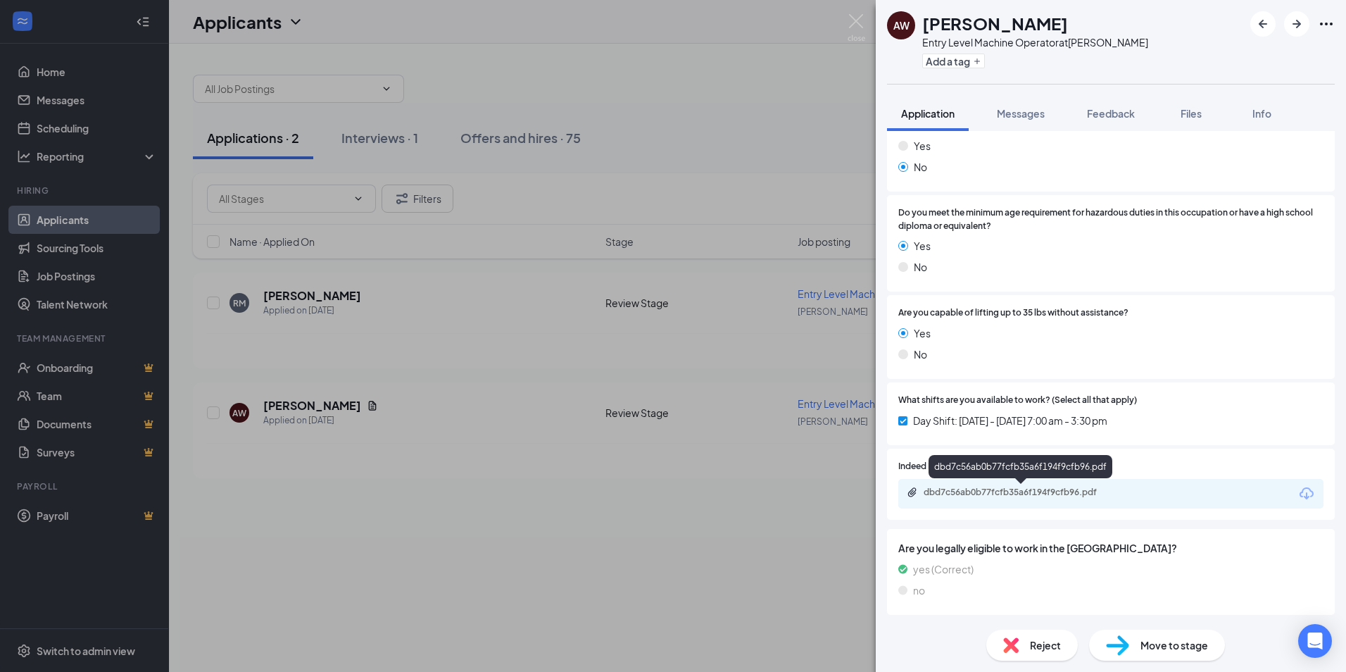
click at [1018, 489] on div "dbd7c56ab0b77fcfb35a6f194f9cfb96.pdf" at bounding box center [1022, 491] width 197 height 11
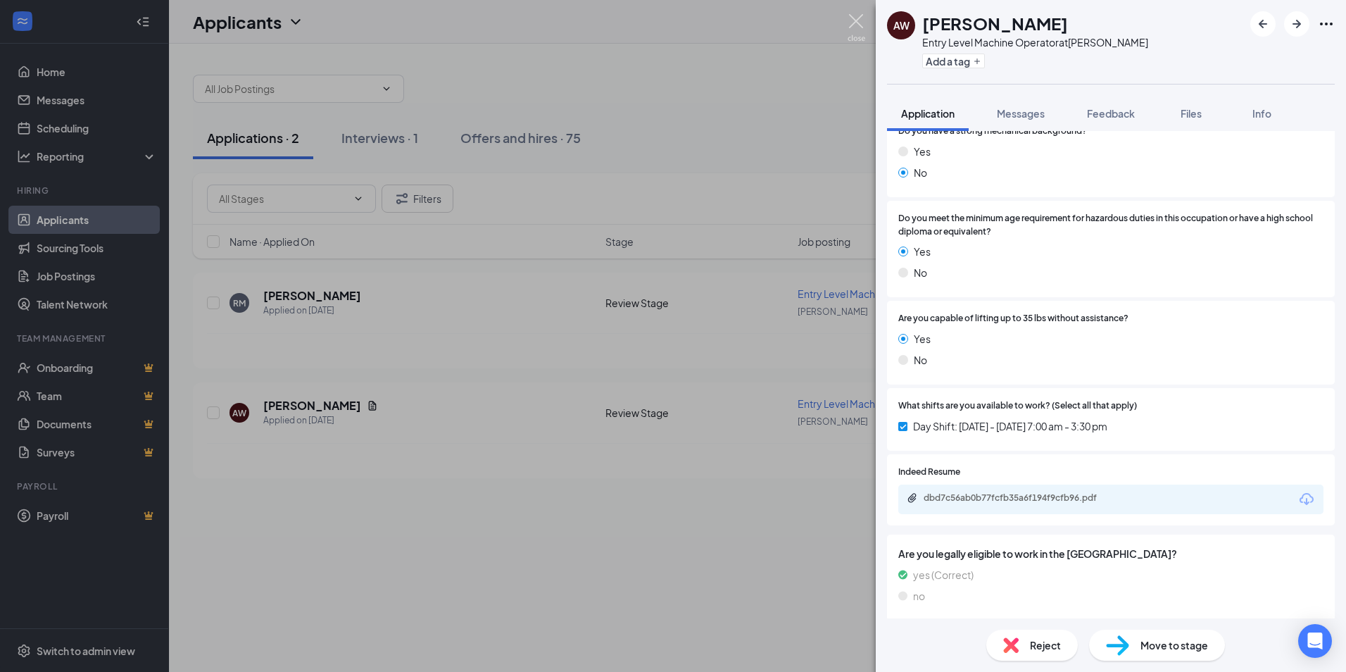
click at [857, 21] on img at bounding box center [856, 27] width 18 height 27
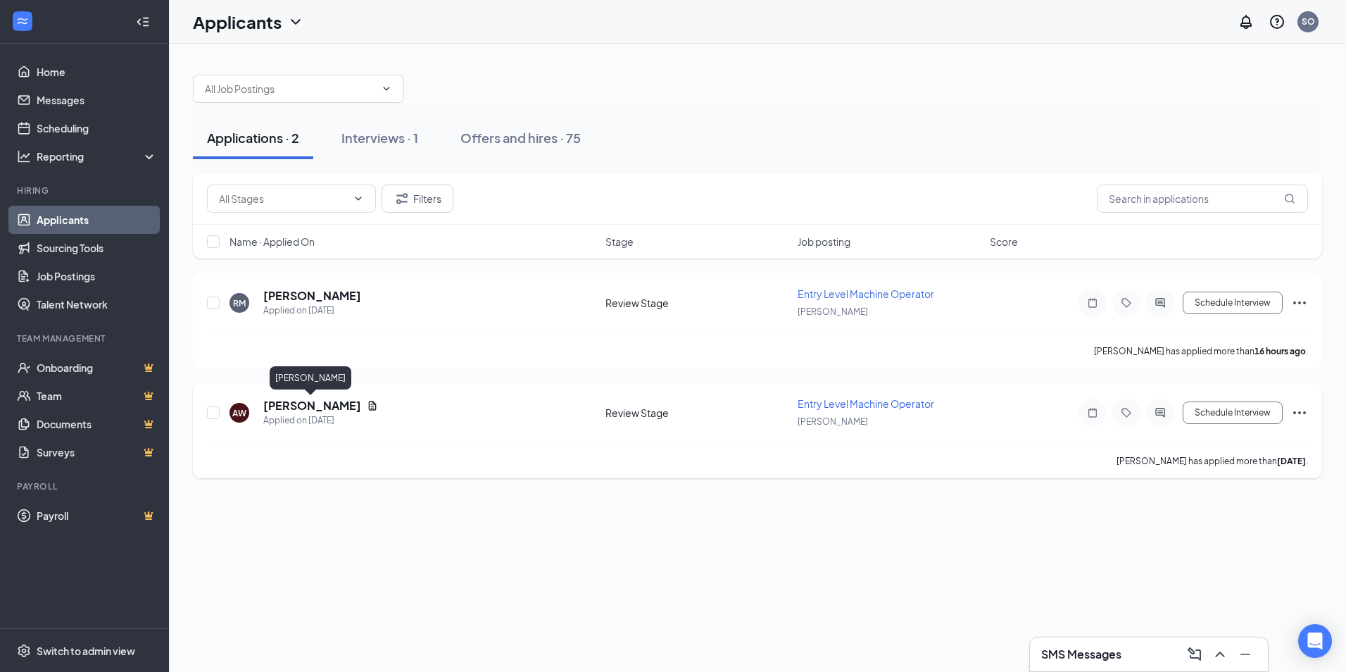
click at [305, 412] on h5 "[PERSON_NAME]" at bounding box center [312, 405] width 98 height 15
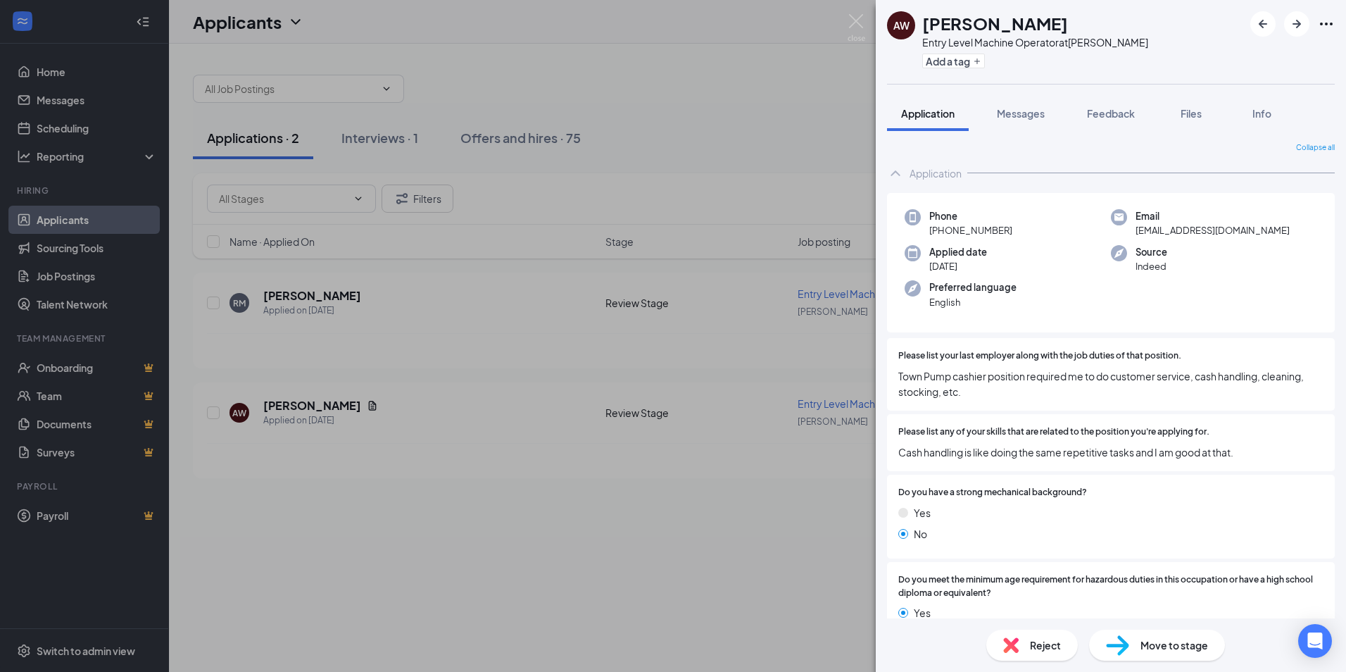
click at [1161, 648] on span "Move to stage" at bounding box center [1174, 644] width 68 height 15
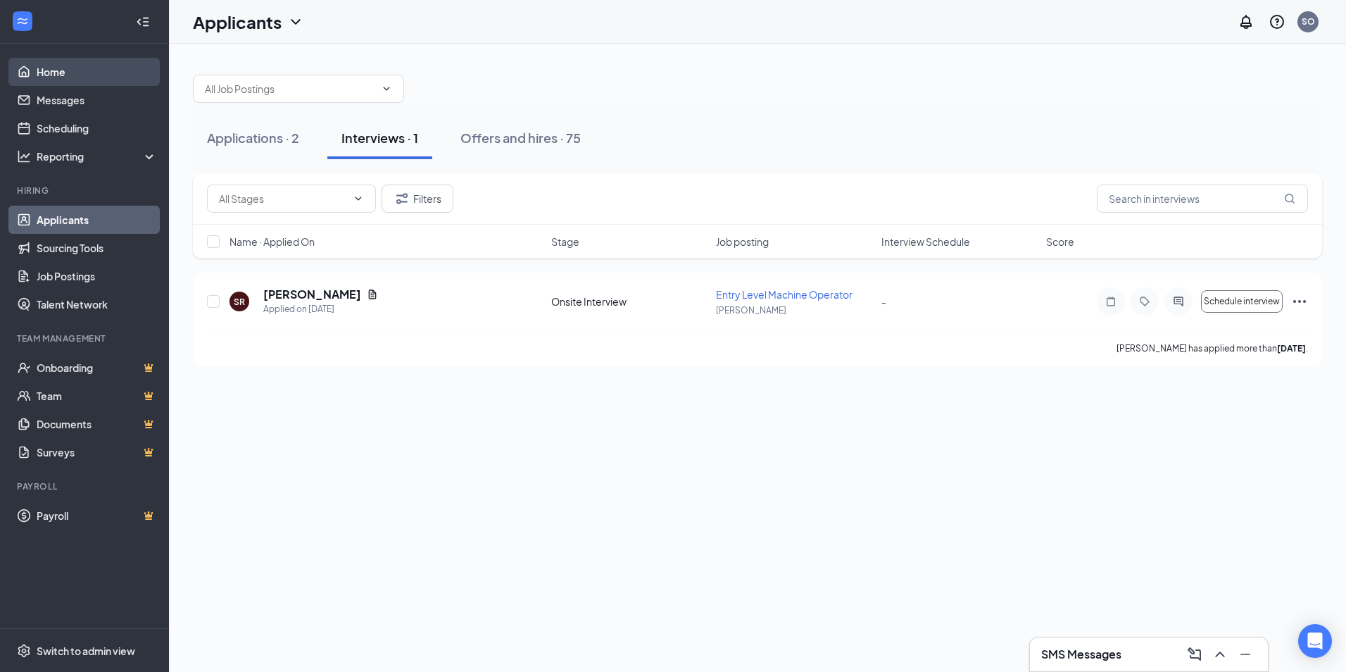
click at [53, 76] on link "Home" at bounding box center [97, 72] width 120 height 28
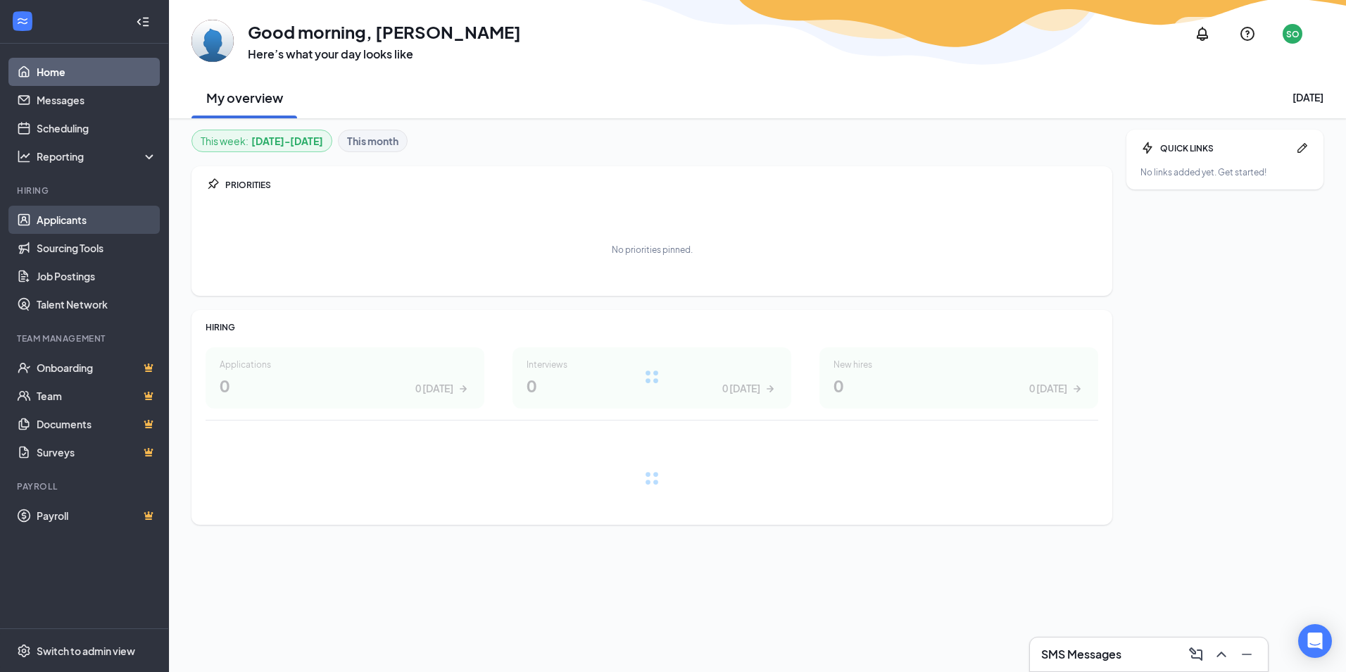
click at [67, 221] on link "Applicants" at bounding box center [97, 220] width 120 height 28
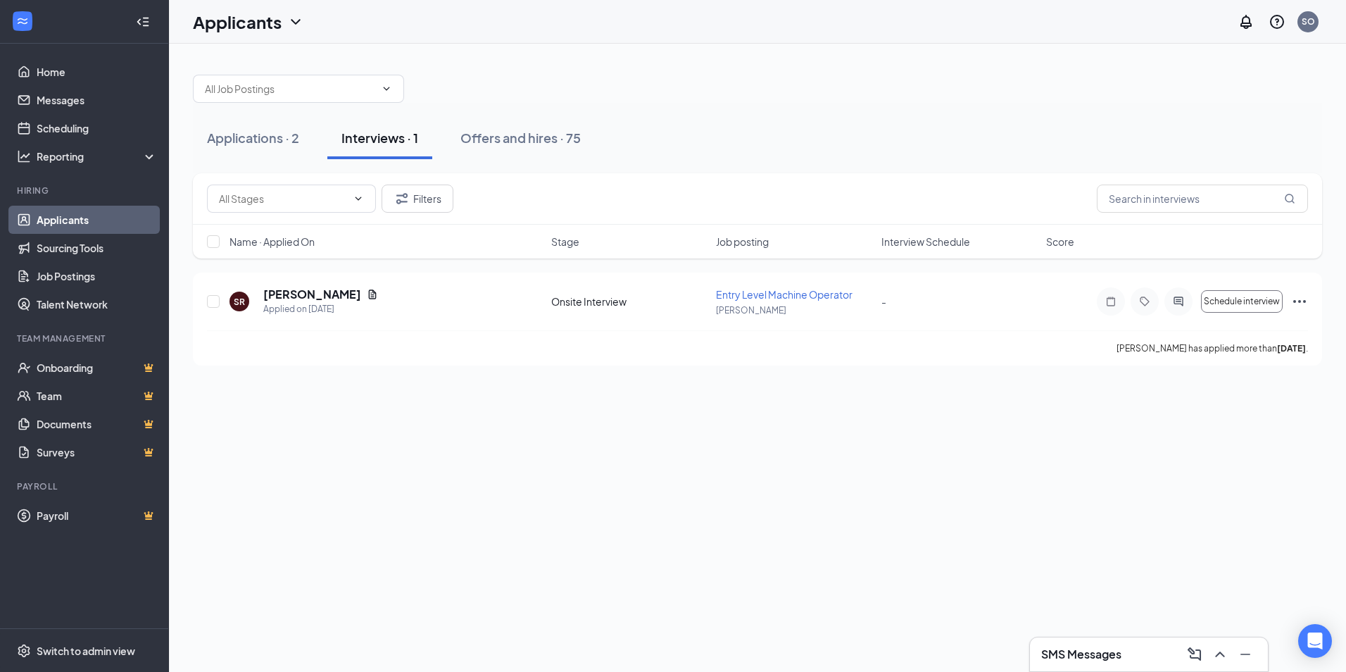
click at [293, 17] on icon "ChevronDown" at bounding box center [295, 21] width 17 height 17
click at [227, 54] on link "Applicants" at bounding box center [277, 61] width 152 height 14
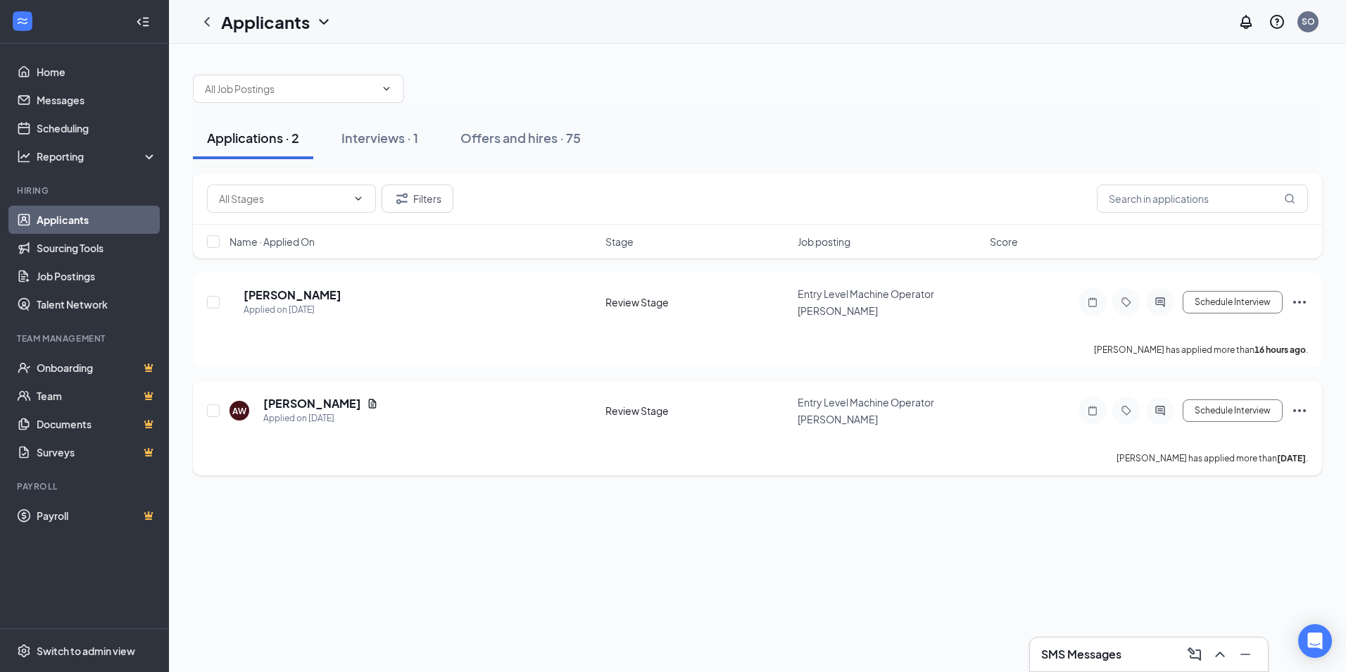
click at [443, 403] on div "AW [PERSON_NAME] Applied on [DATE]" at bounding box center [412, 411] width 367 height 30
click at [292, 295] on h5 "[PERSON_NAME]" at bounding box center [293, 294] width 98 height 15
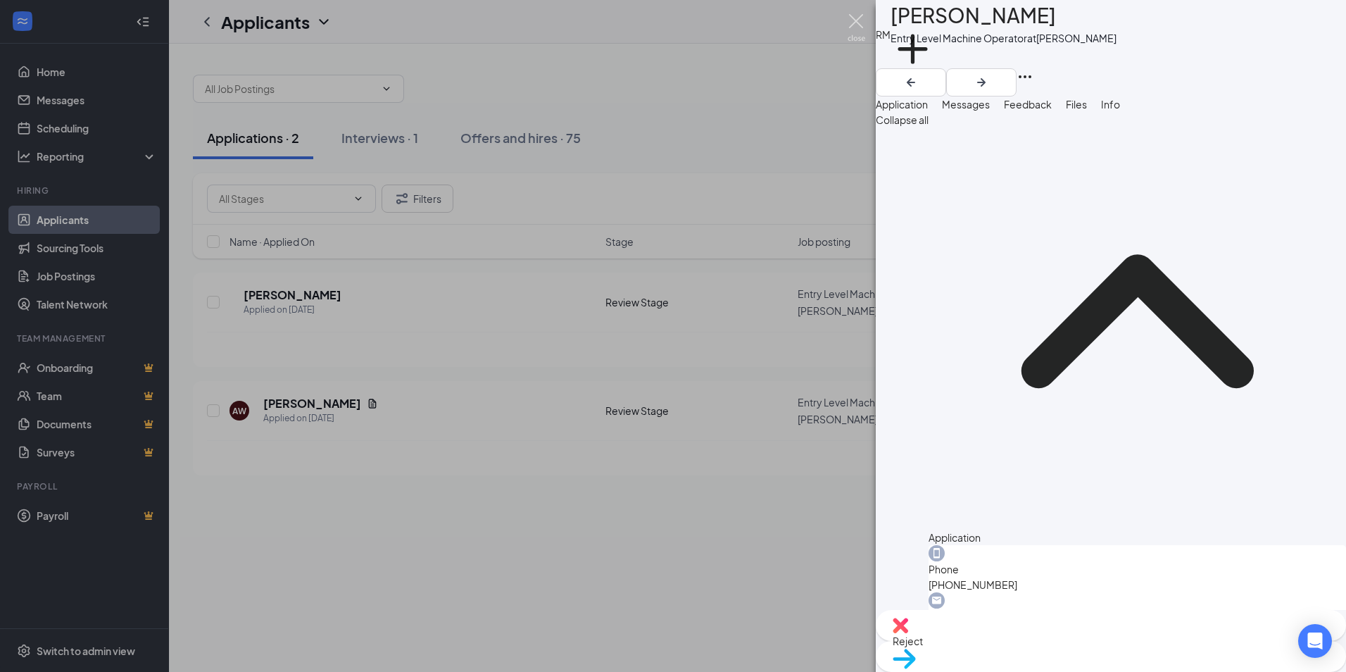
click at [847, 19] on img at bounding box center [856, 27] width 18 height 27
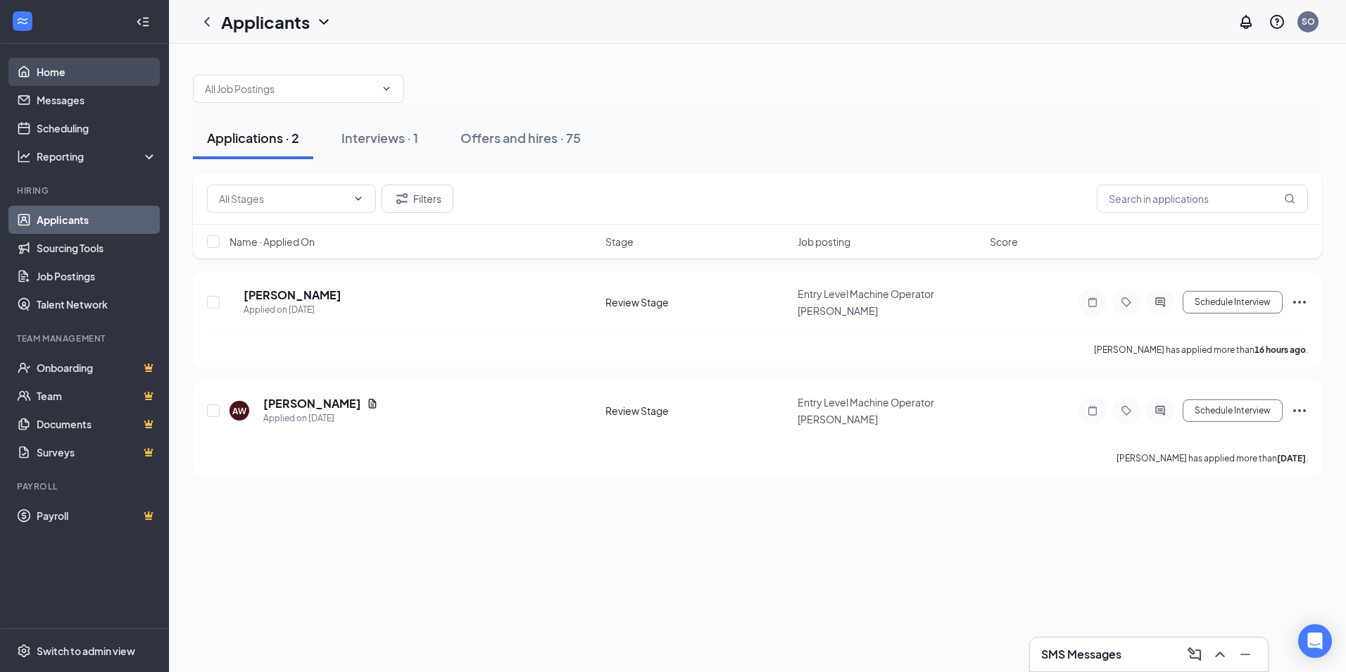
click at [39, 73] on link "Home" at bounding box center [97, 72] width 120 height 28
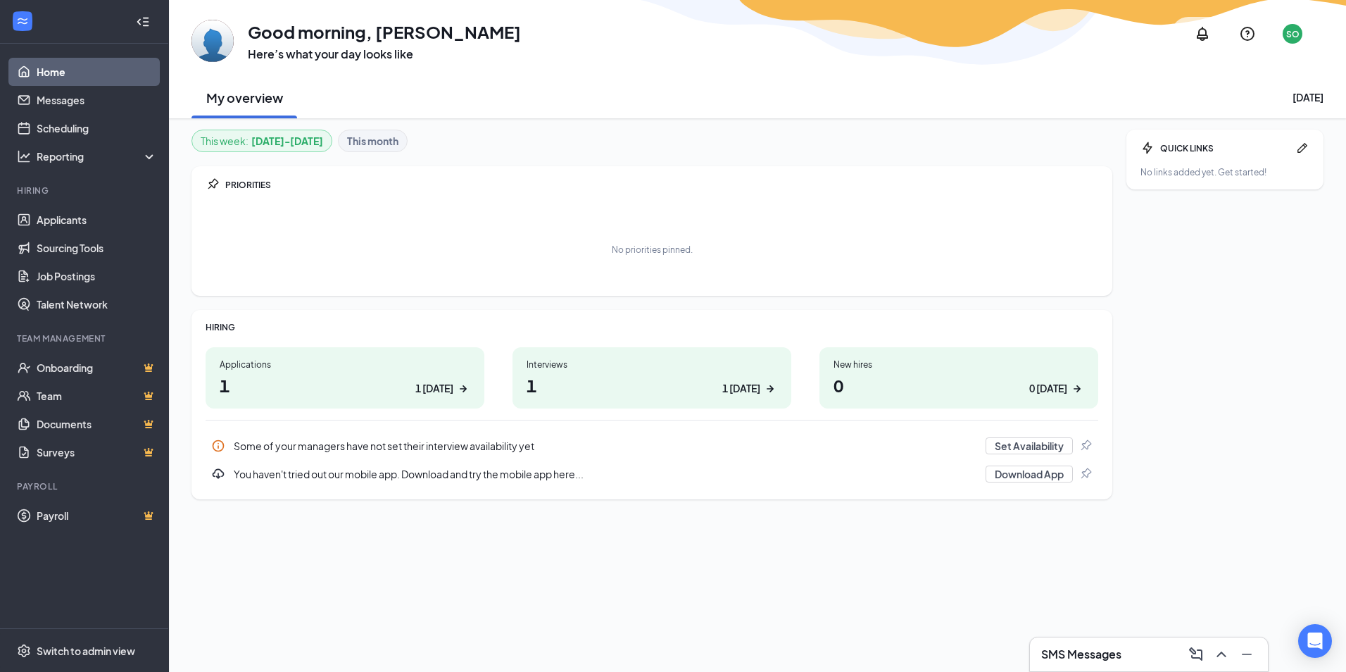
click at [39, 73] on link "Home" at bounding box center [97, 72] width 120 height 28
